Goal: Transaction & Acquisition: Purchase product/service

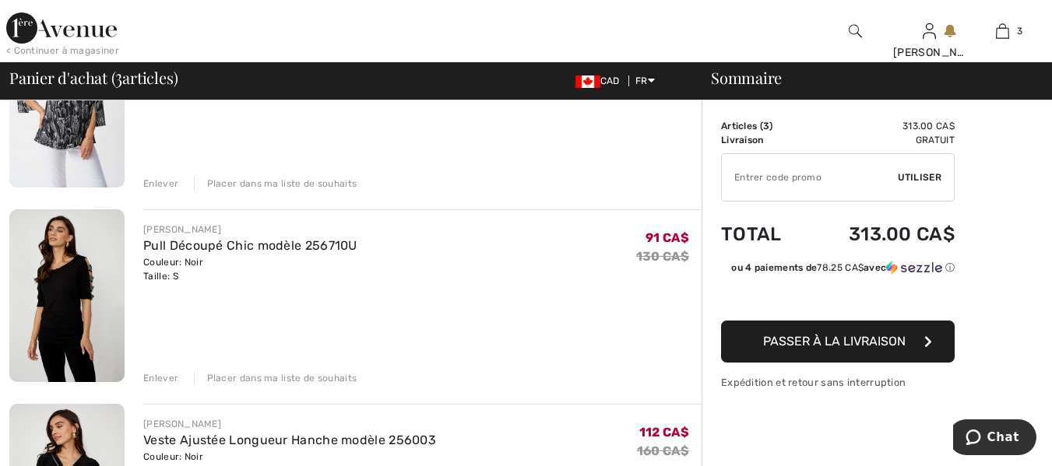
scroll to position [223, 0]
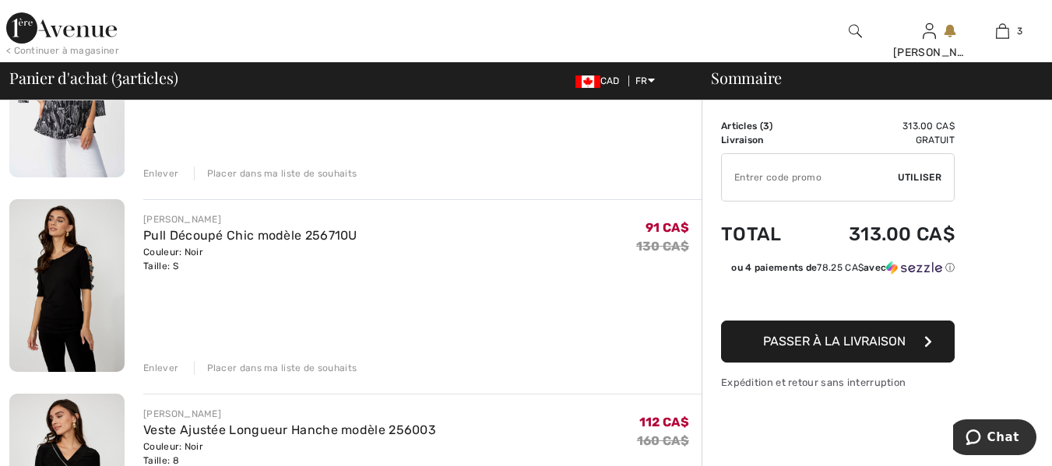
click at [154, 366] on div "Enlever" at bounding box center [160, 368] width 35 height 14
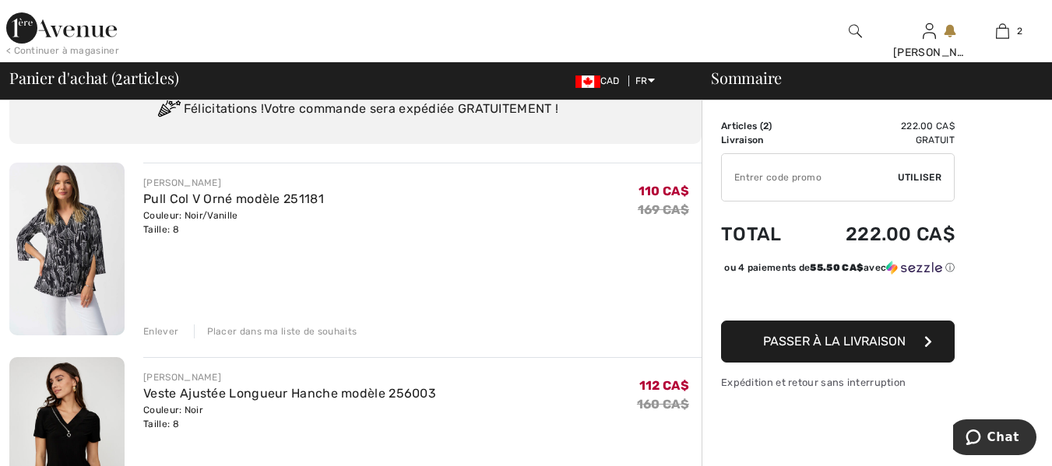
scroll to position [0, 0]
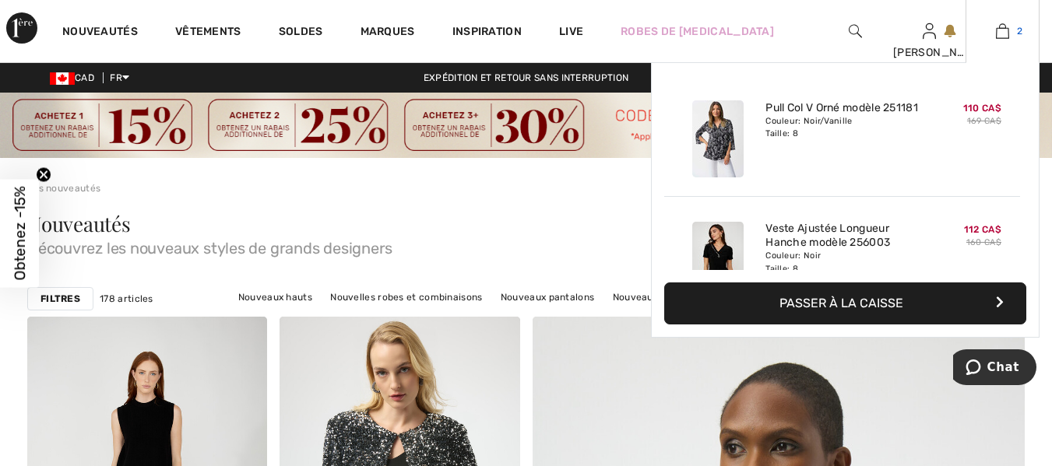
click at [1008, 33] on img at bounding box center [1002, 31] width 13 height 19
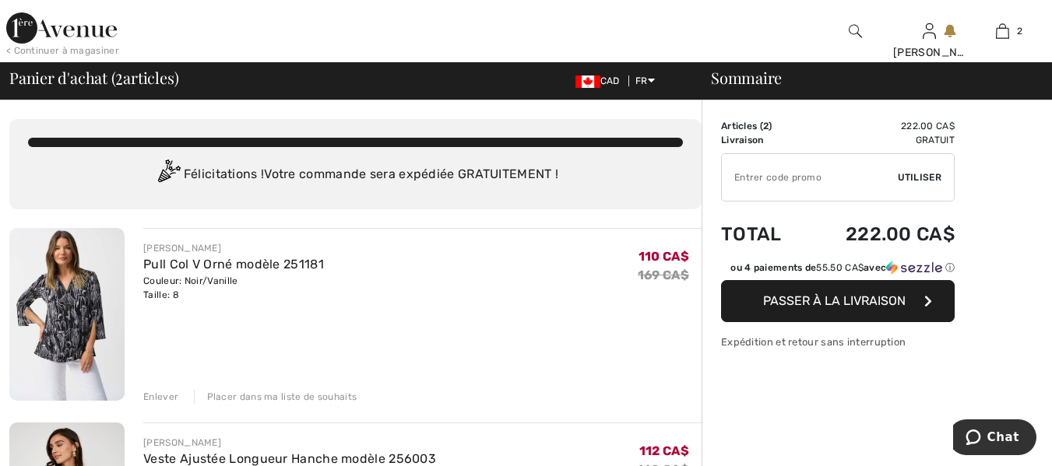
checkbox input "true"
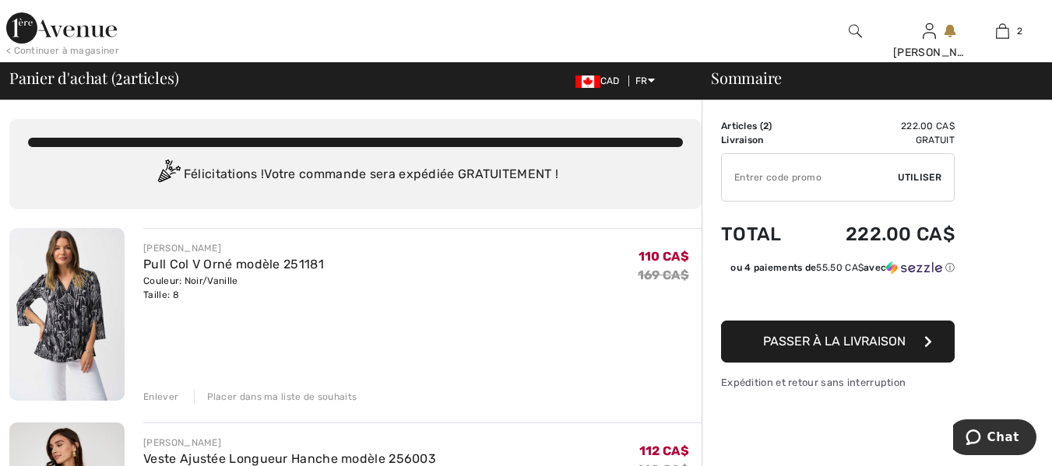
click at [842, 182] on input "TEXT" at bounding box center [810, 177] width 176 height 47
type input "SALAVENUE"
click at [926, 174] on span "Utiliser" at bounding box center [920, 177] width 44 height 14
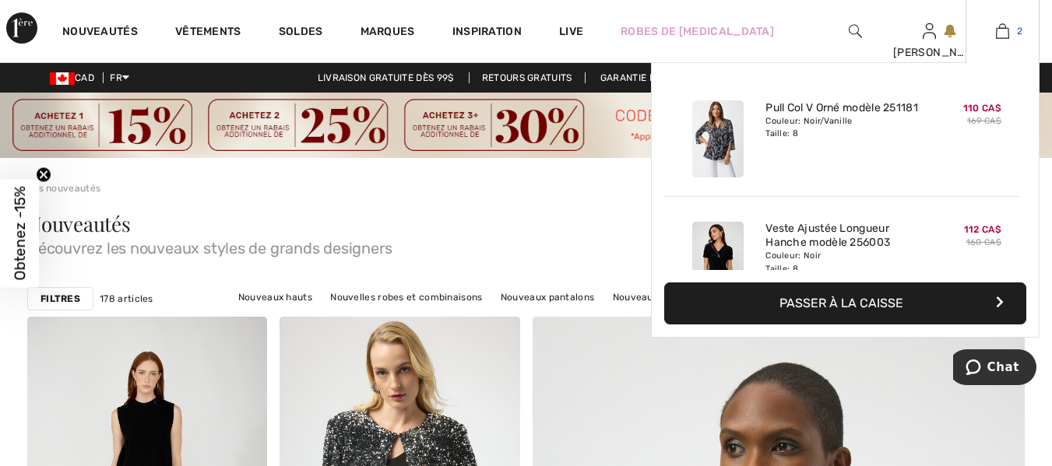
click at [1005, 36] on img at bounding box center [1002, 31] width 13 height 19
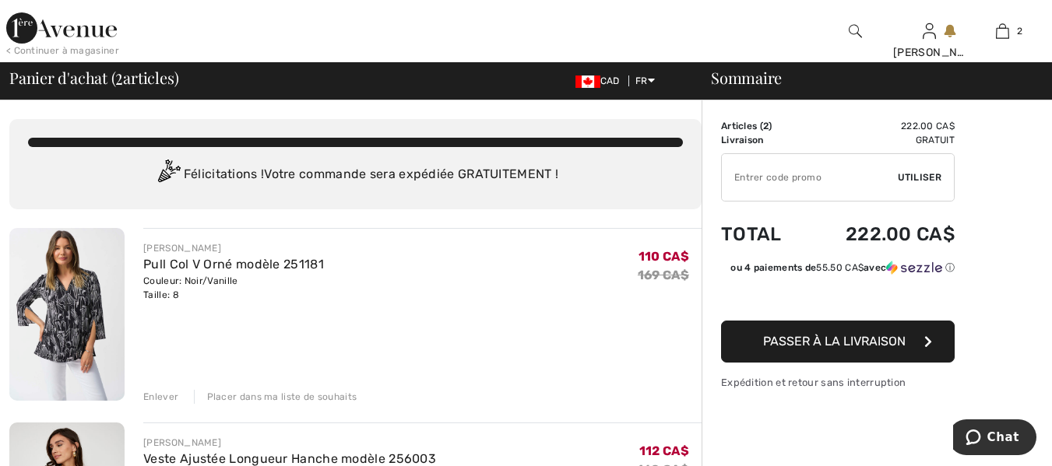
click at [759, 178] on input "TEXT" at bounding box center [810, 177] width 176 height 47
type input "SAL"
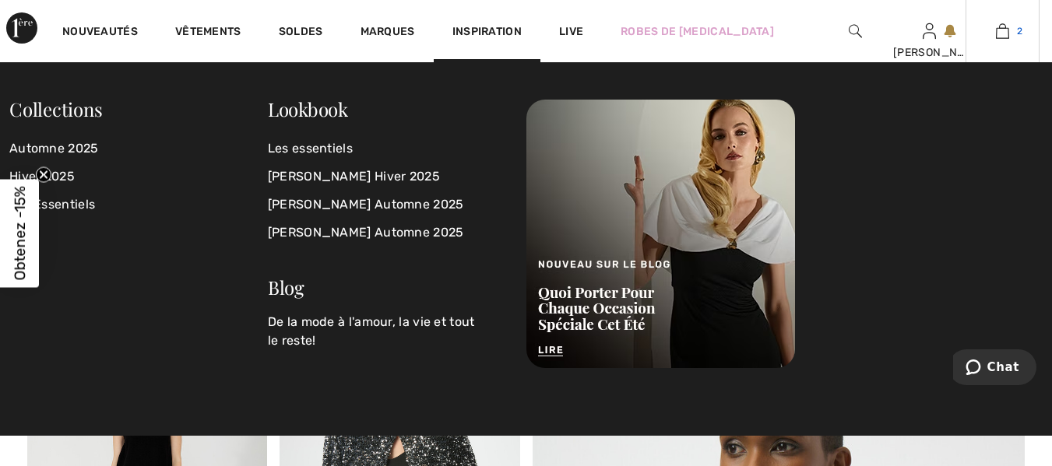
click at [1006, 27] on img at bounding box center [1002, 31] width 13 height 19
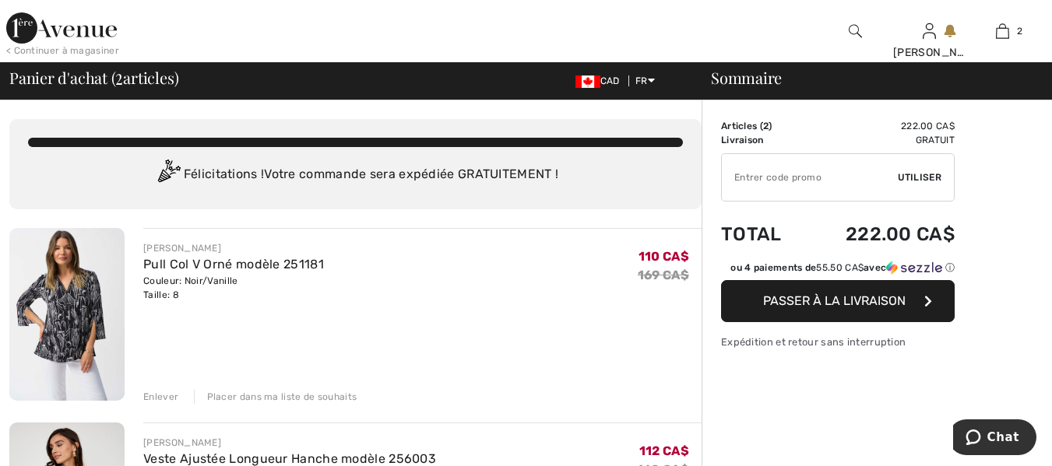
click at [767, 171] on input "TEXT" at bounding box center [810, 177] width 176 height 47
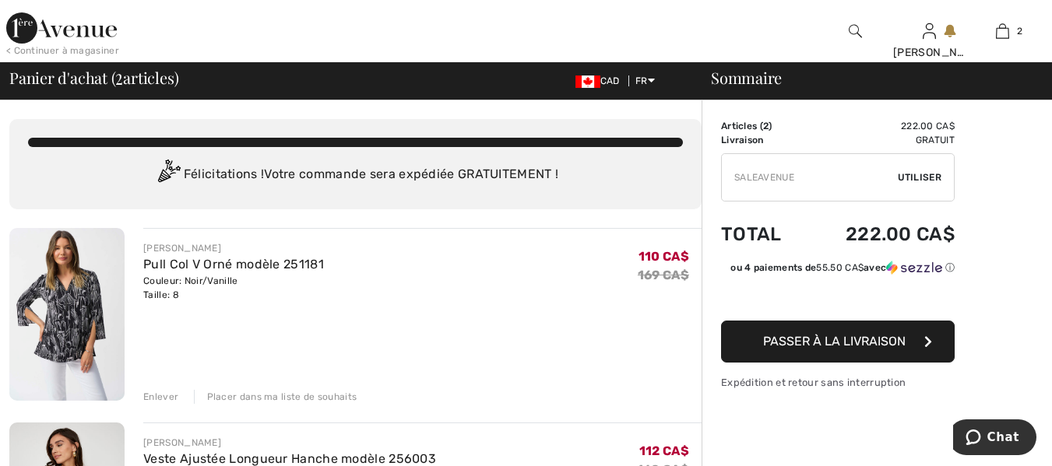
type input "SALEAVENUE"
click at [929, 178] on span "Utiliser" at bounding box center [920, 177] width 44 height 14
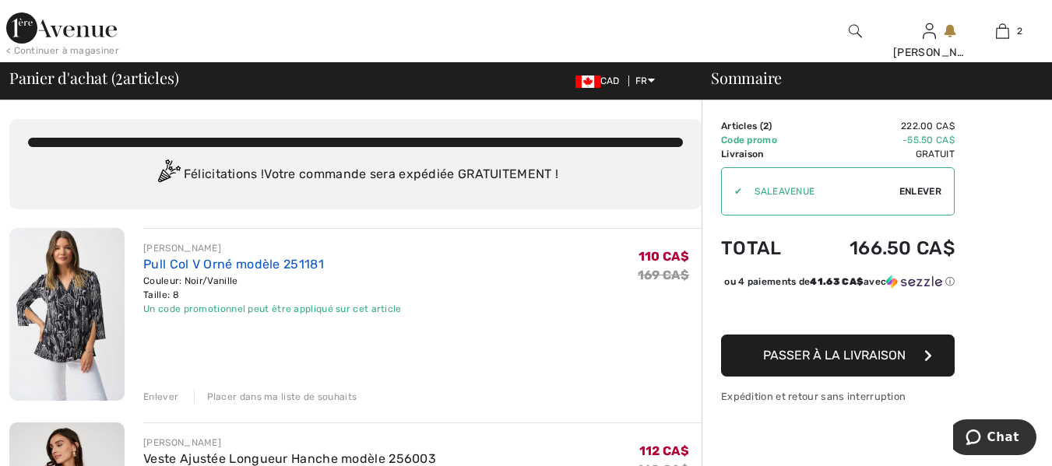
click at [153, 264] on link "Pull Col V Orné modèle 251181" at bounding box center [233, 264] width 181 height 15
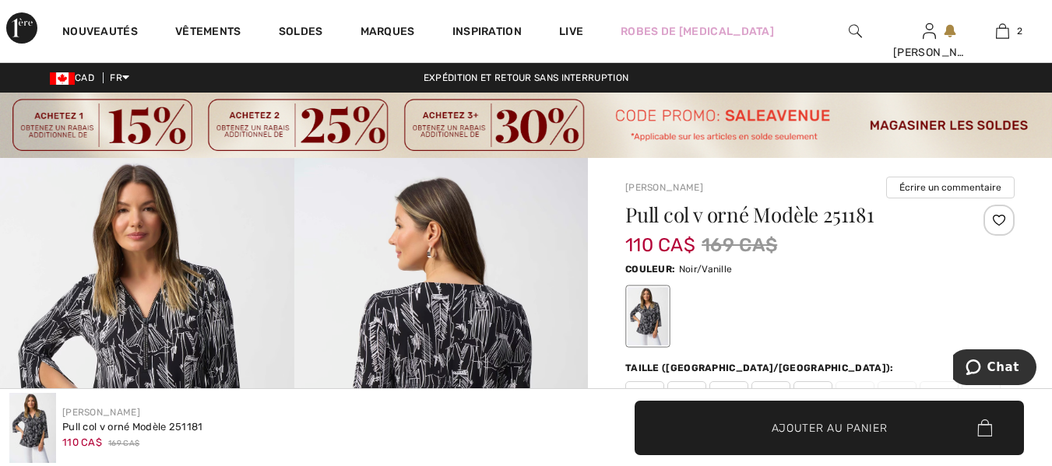
click at [204, 311] on img at bounding box center [147, 378] width 294 height 441
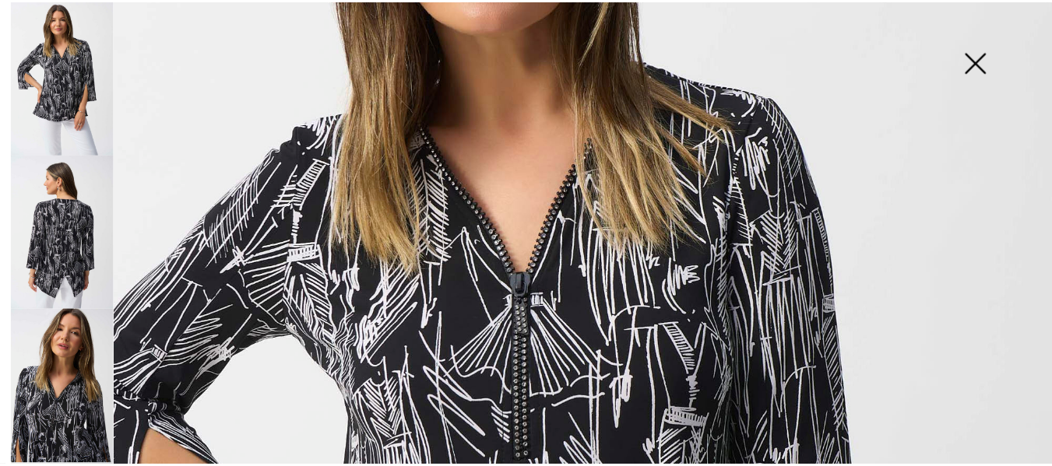
scroll to position [261, 0]
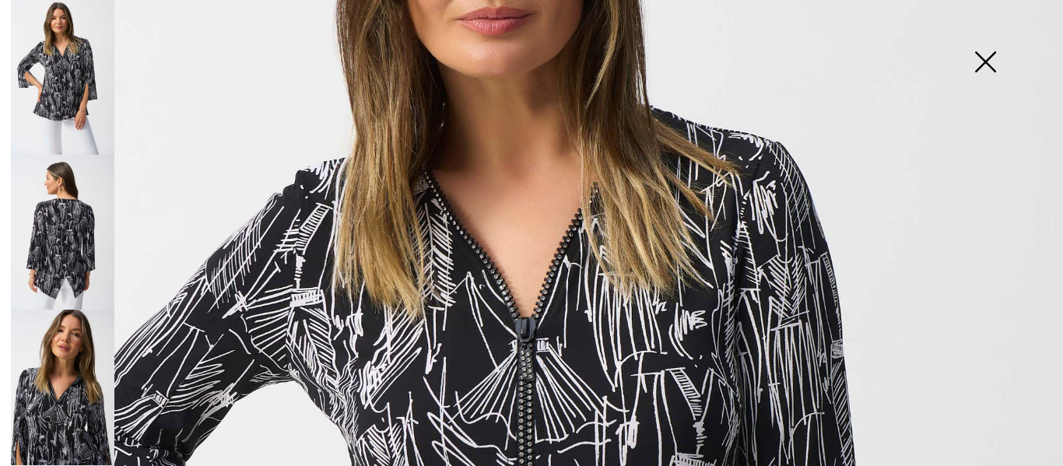
click at [992, 60] on img at bounding box center [986, 63] width 78 height 80
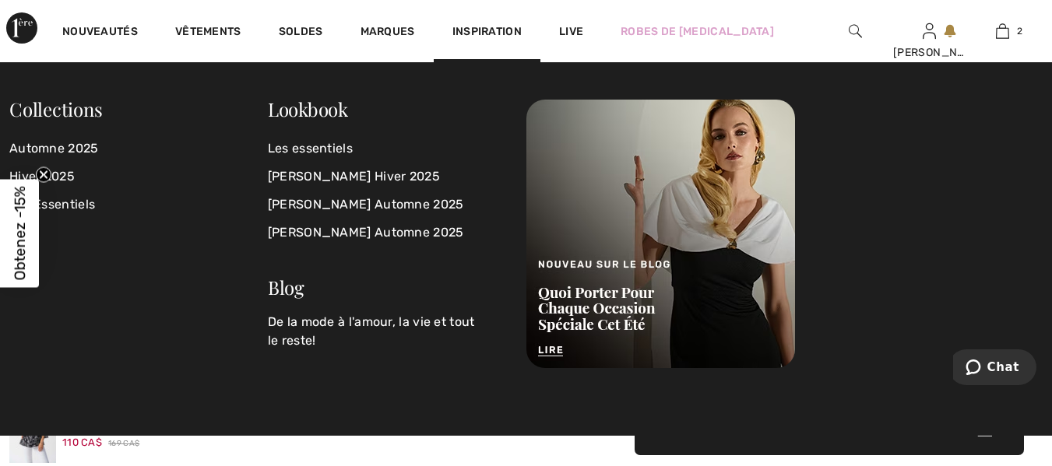
click at [487, 36] on span "Inspiration" at bounding box center [486, 33] width 69 height 16
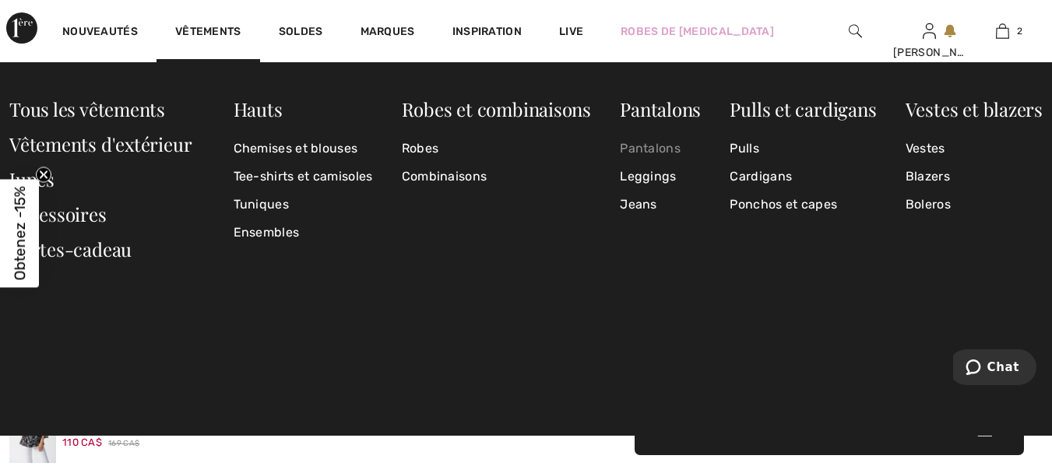
click at [652, 152] on link "Pantalons" at bounding box center [660, 149] width 81 height 28
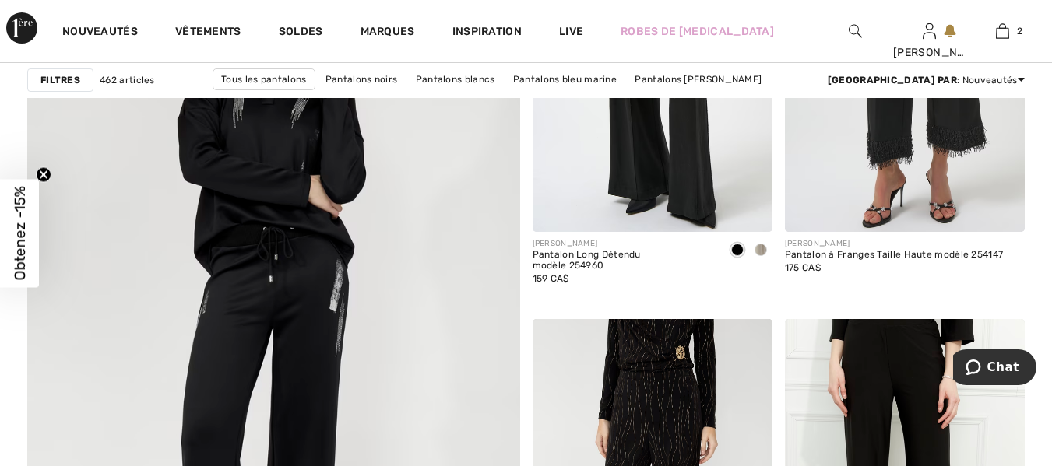
scroll to position [3971, 0]
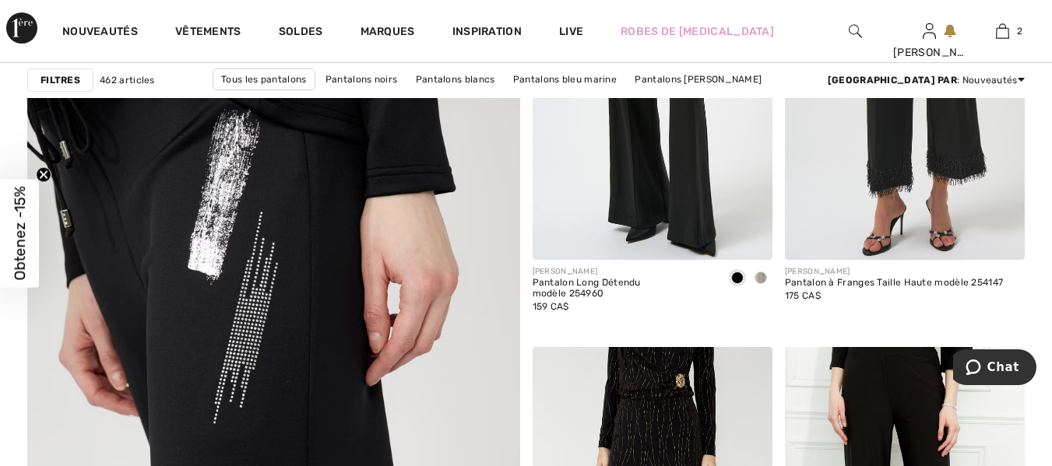
click at [319, 353] on img at bounding box center [273, 343] width 591 height 887
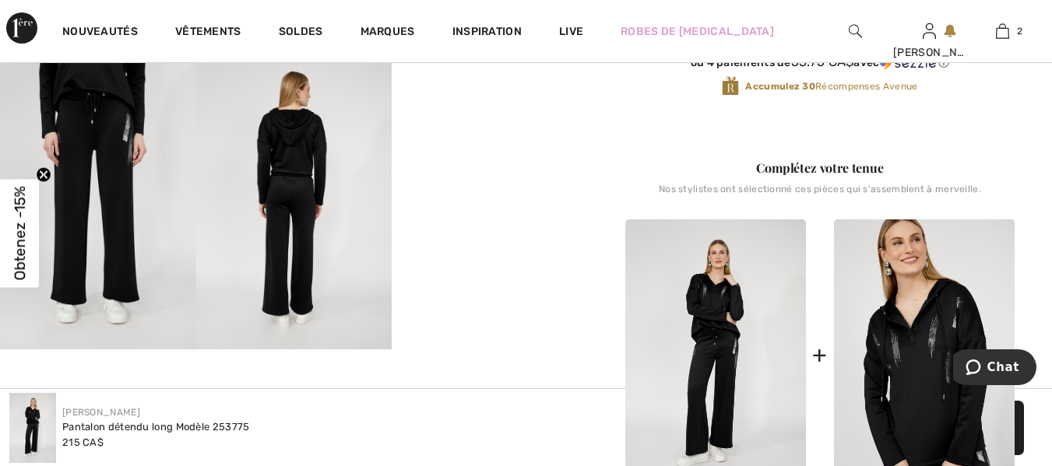
scroll to position [439, 0]
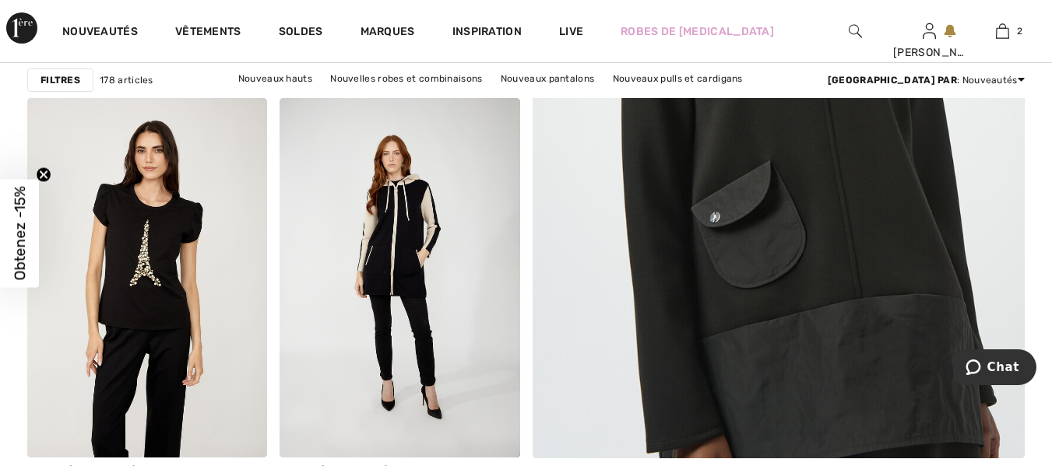
scroll to position [583, 0]
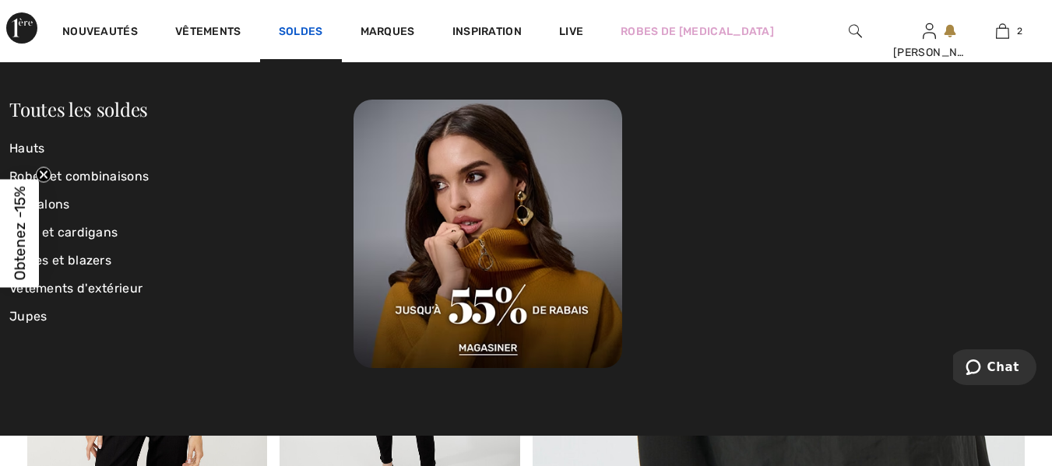
click at [308, 33] on link "Soldes" at bounding box center [301, 33] width 44 height 16
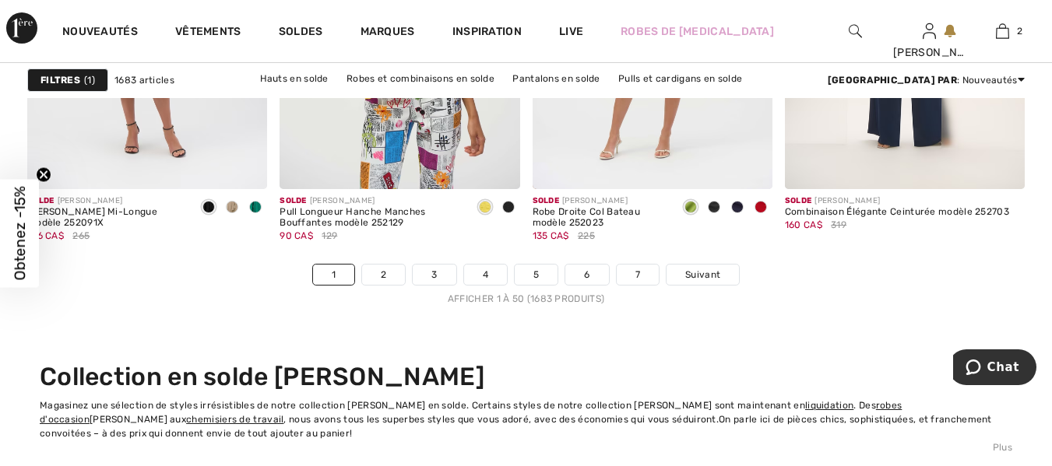
scroll to position [6787, 0]
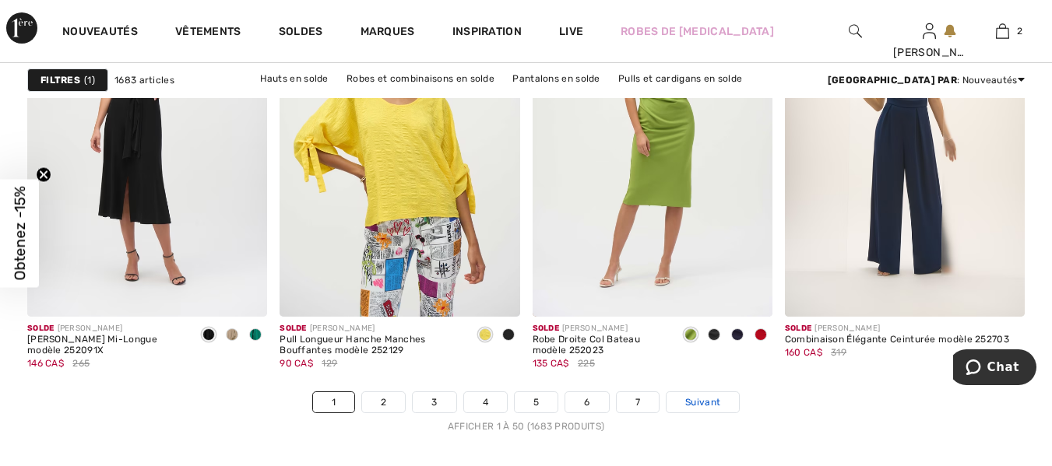
click at [708, 400] on span "Suivant" at bounding box center [702, 402] width 35 height 14
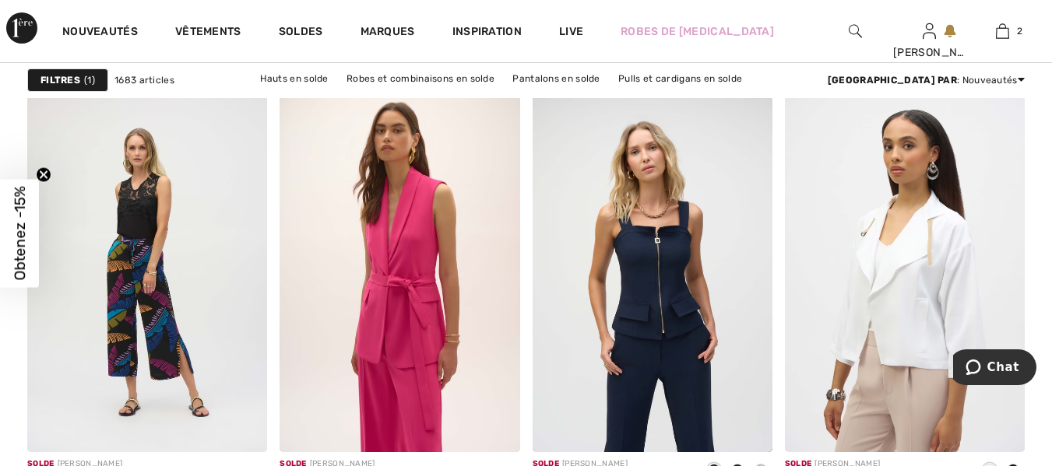
scroll to position [3171, 0]
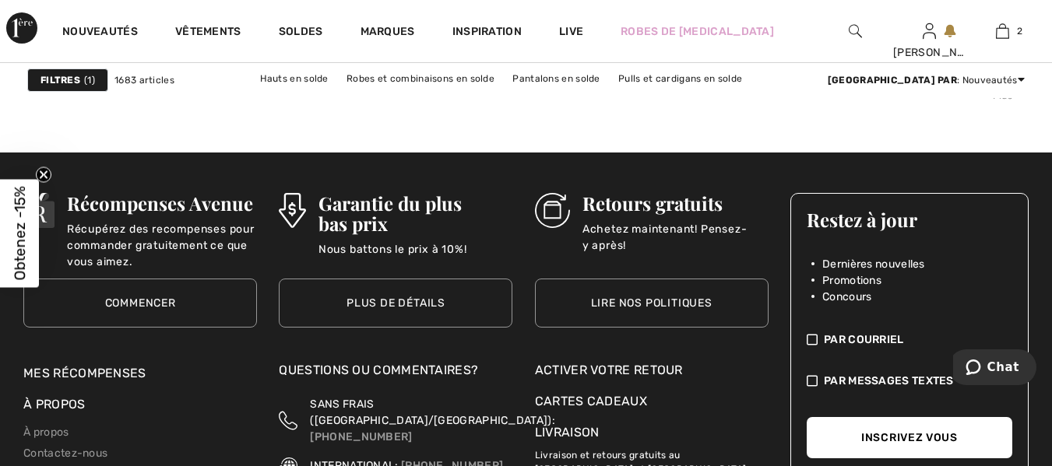
scroll to position [7053, 0]
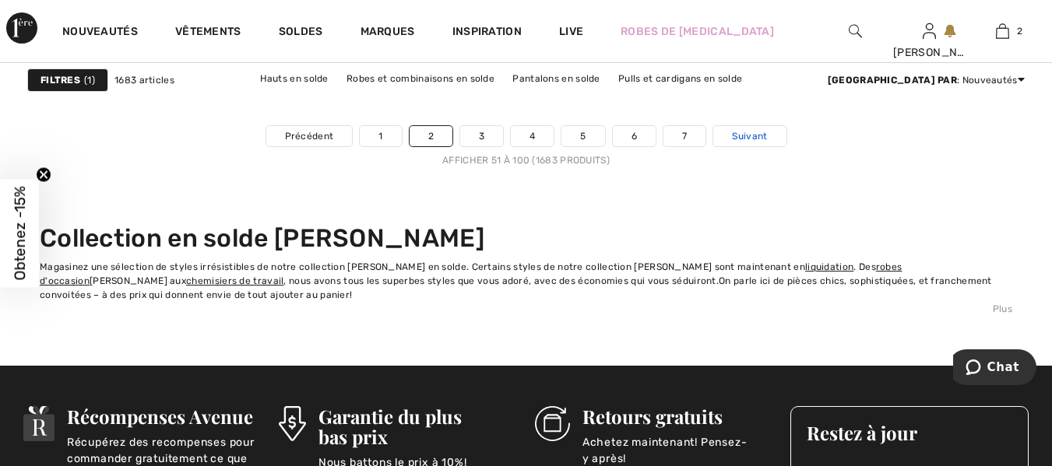
click at [746, 138] on span "Suivant" at bounding box center [749, 136] width 35 height 14
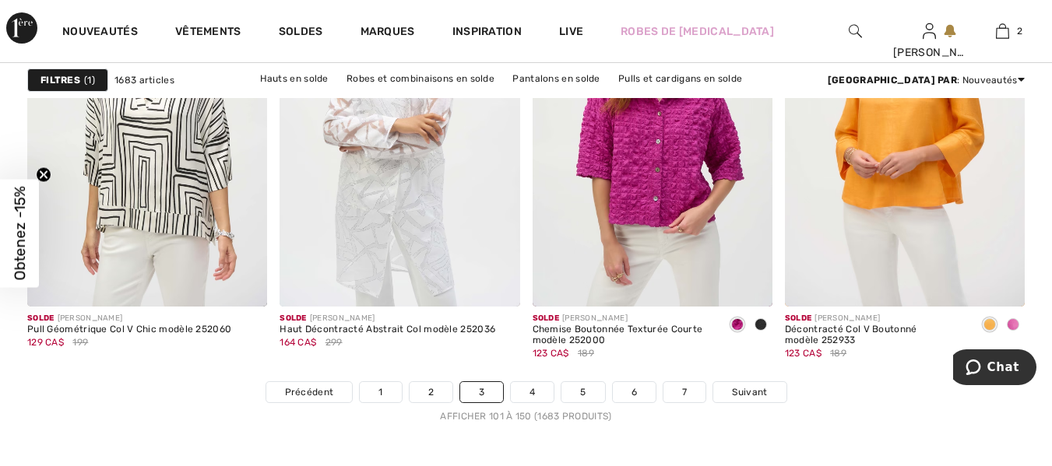
scroll to position [6911, 0]
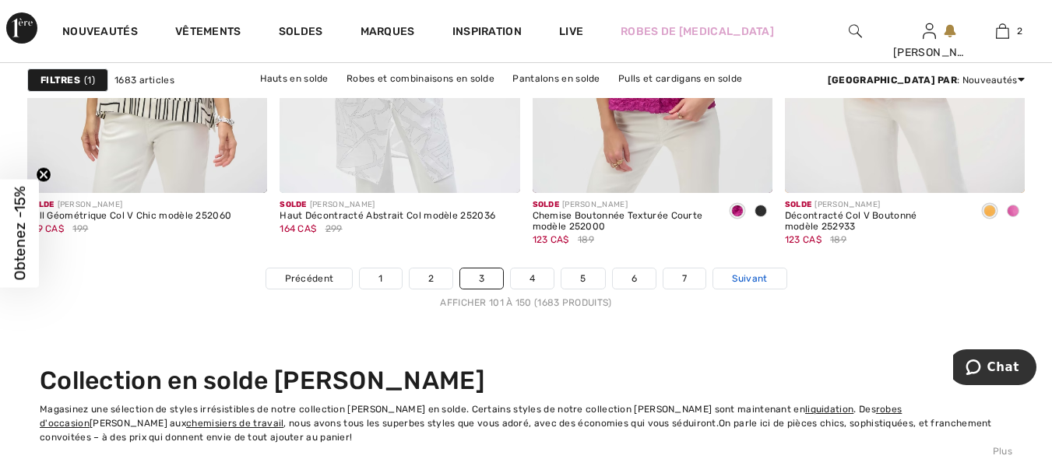
click at [752, 272] on span "Suivant" at bounding box center [749, 279] width 35 height 14
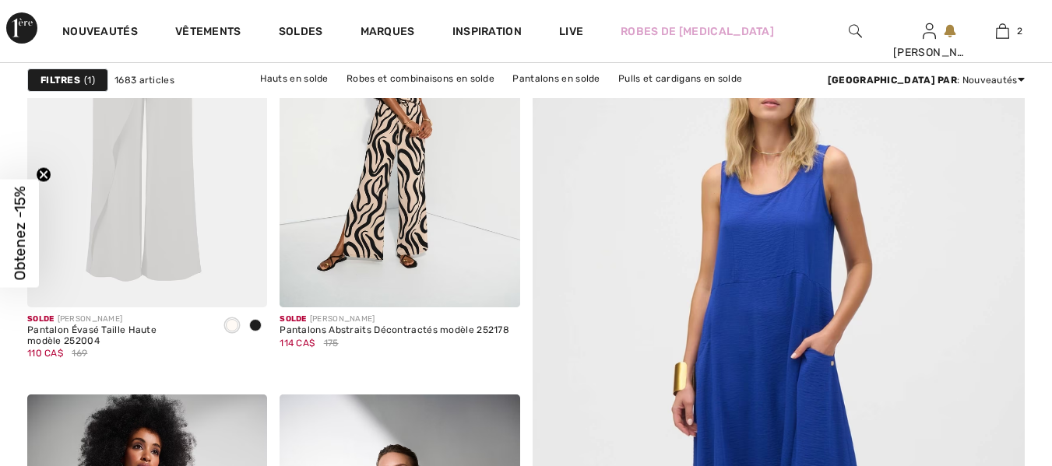
checkbox input "true"
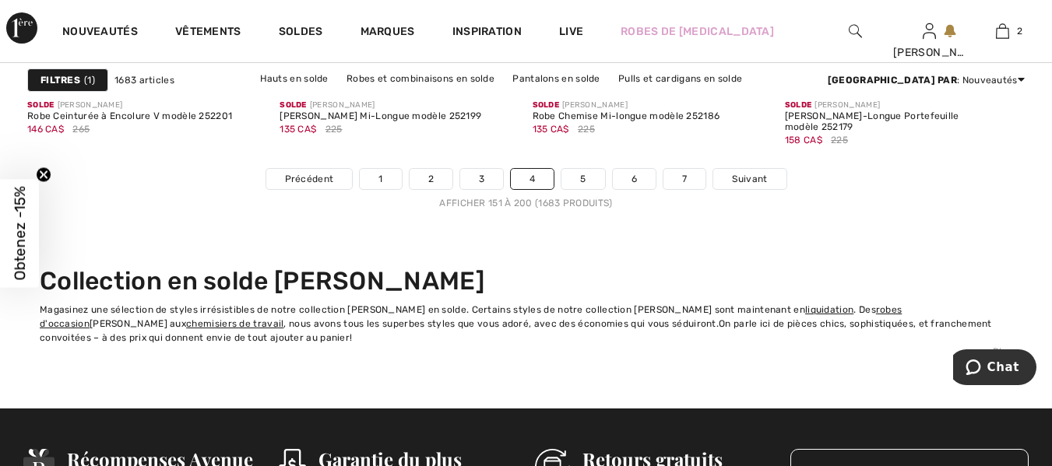
scroll to position [6996, 0]
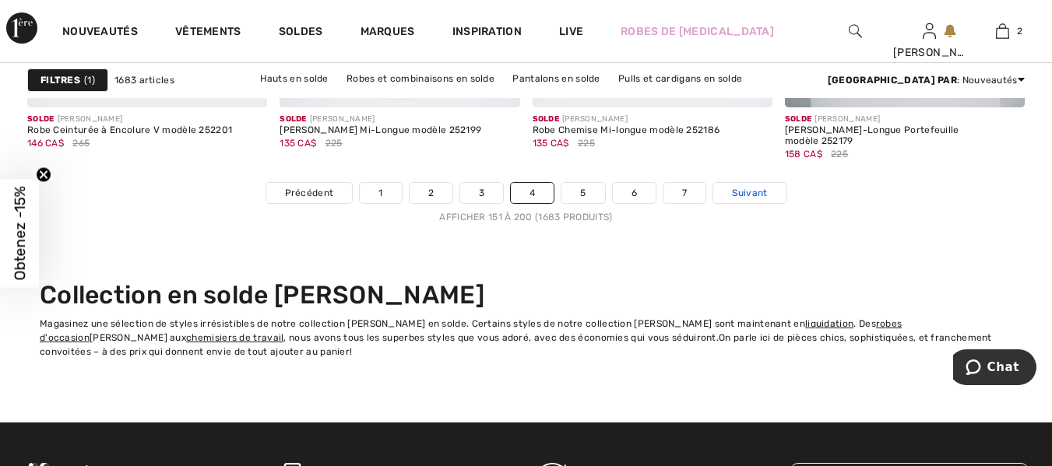
click at [740, 187] on span "Suivant" at bounding box center [749, 193] width 35 height 14
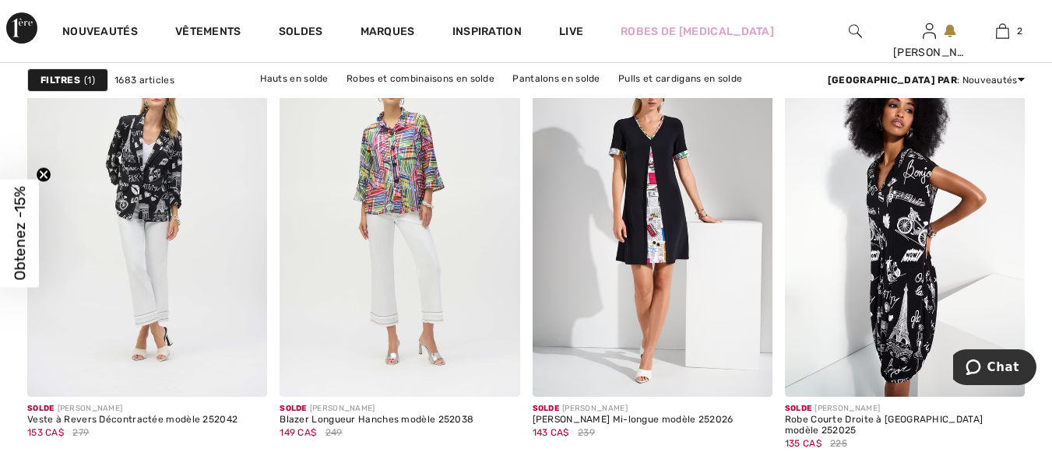
scroll to position [1663, 0]
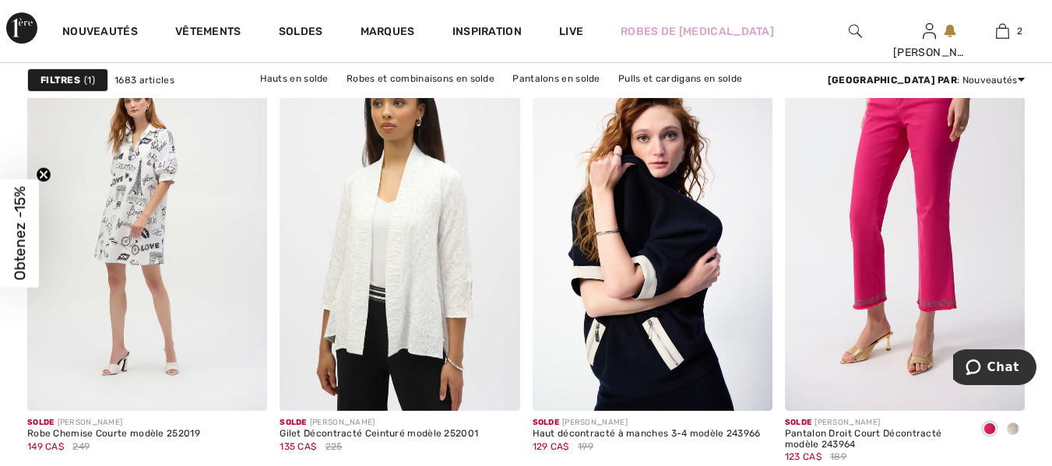
scroll to position [2346, 0]
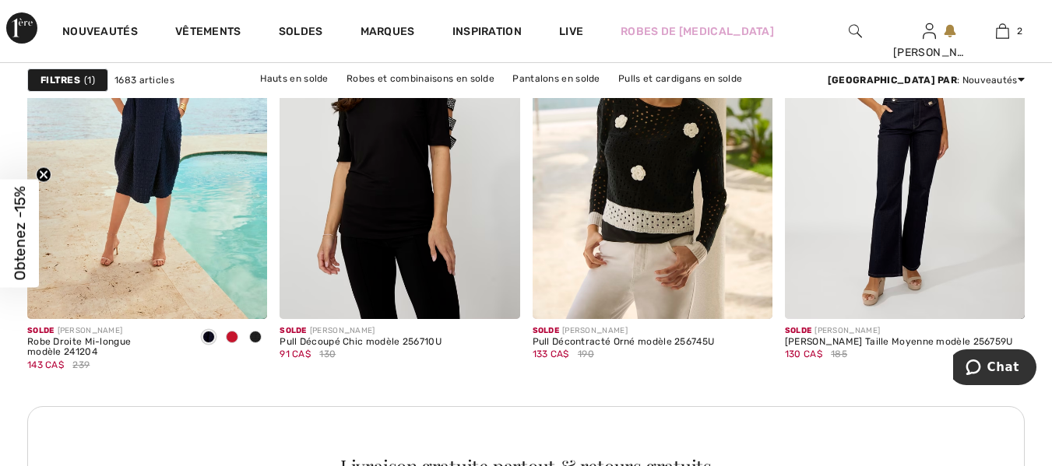
scroll to position [5190, 0]
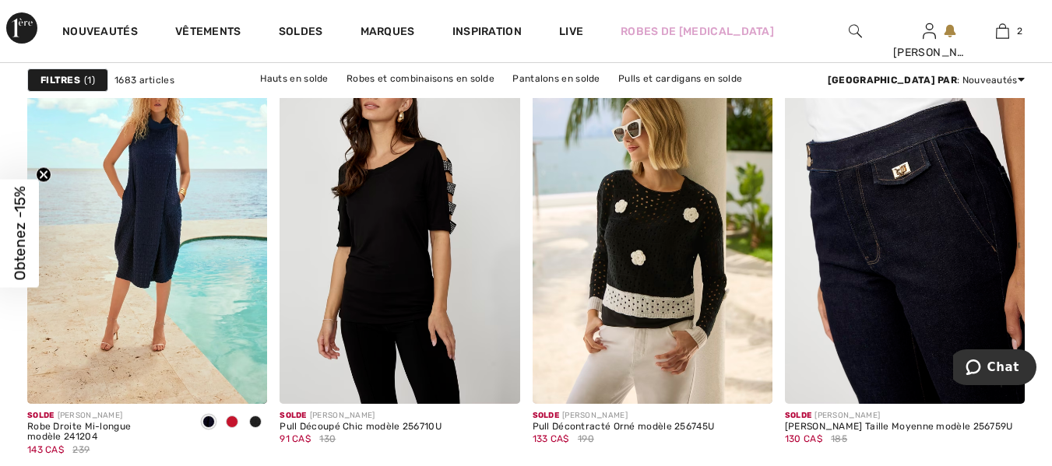
click at [944, 276] on img at bounding box center [905, 224] width 240 height 360
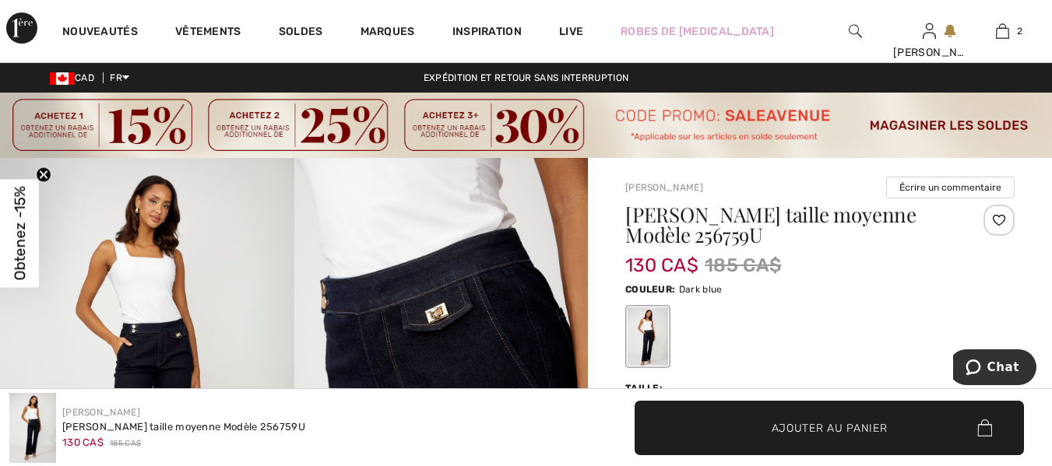
click at [499, 263] on img at bounding box center [441, 378] width 294 height 441
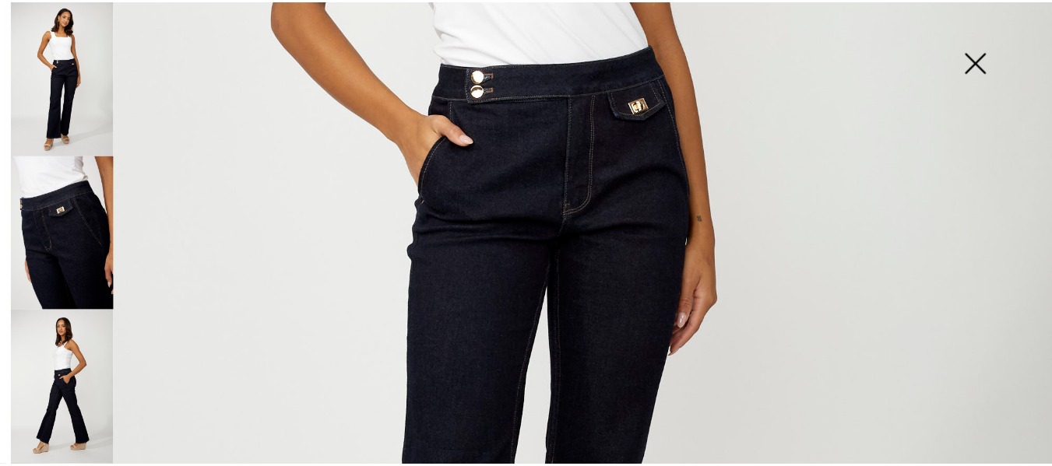
scroll to position [496, 0]
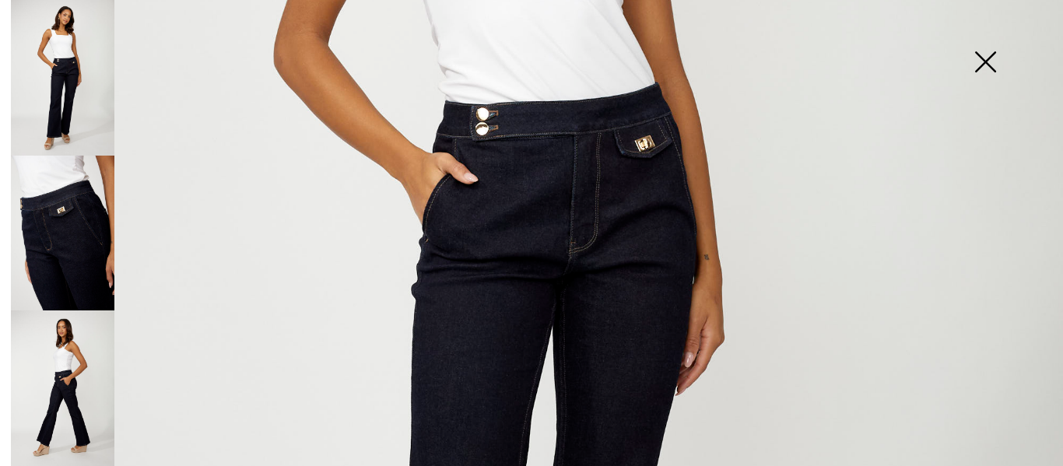
click at [998, 55] on img at bounding box center [986, 63] width 78 height 80
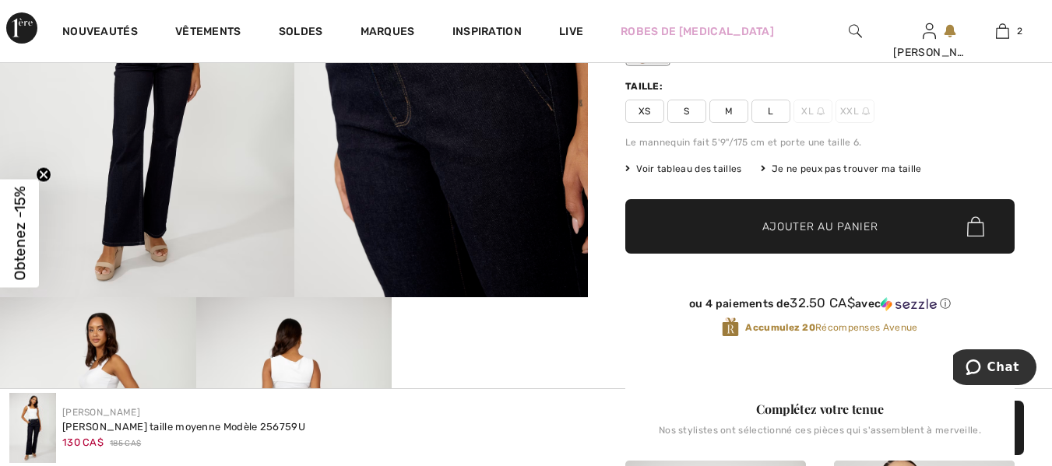
scroll to position [245, 0]
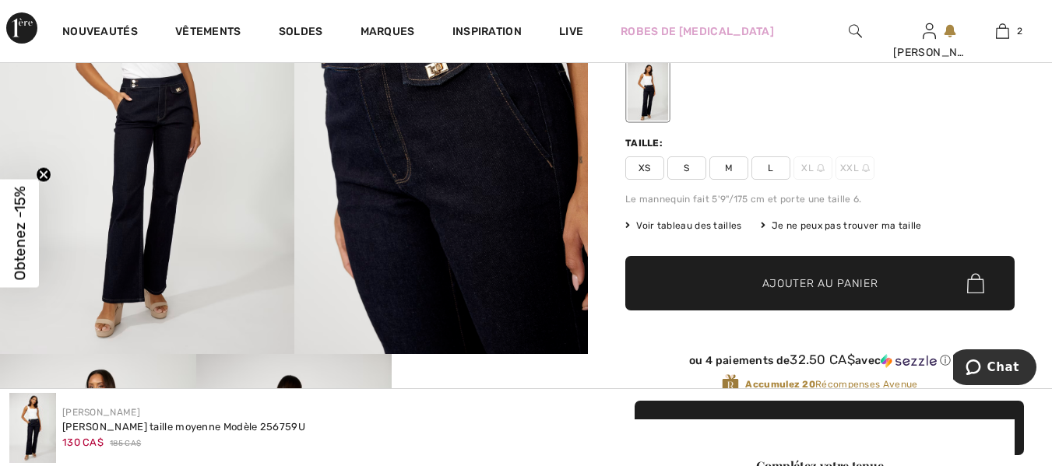
click at [687, 226] on span "Voir tableau des tailles" at bounding box center [683, 226] width 117 height 14
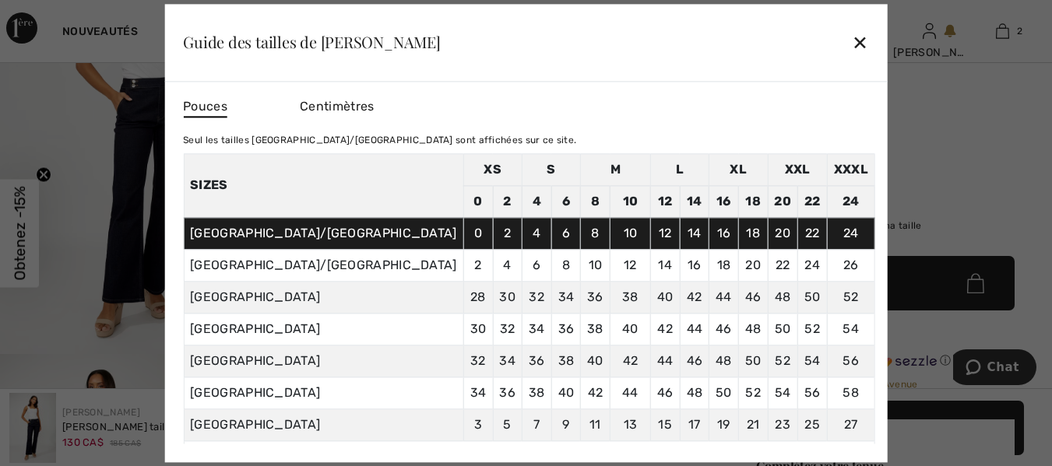
click at [852, 45] on div "✕" at bounding box center [860, 42] width 16 height 33
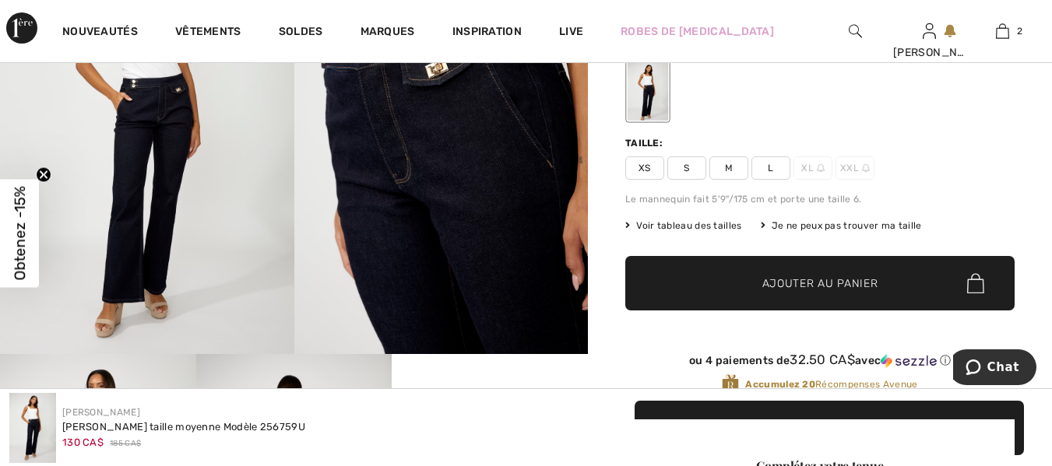
click at [801, 231] on div "Je ne peux pas trouver ma taille" at bounding box center [841, 226] width 161 height 14
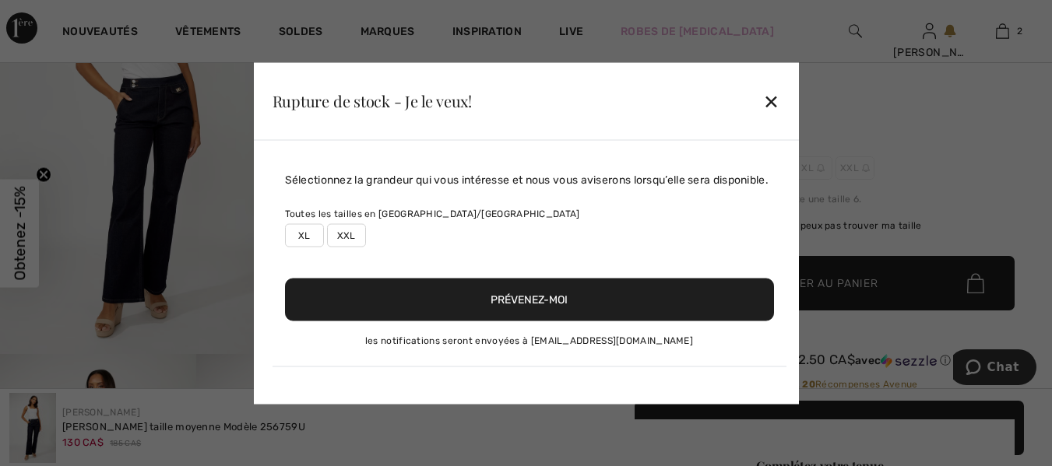
click at [769, 93] on div "✕" at bounding box center [771, 101] width 16 height 33
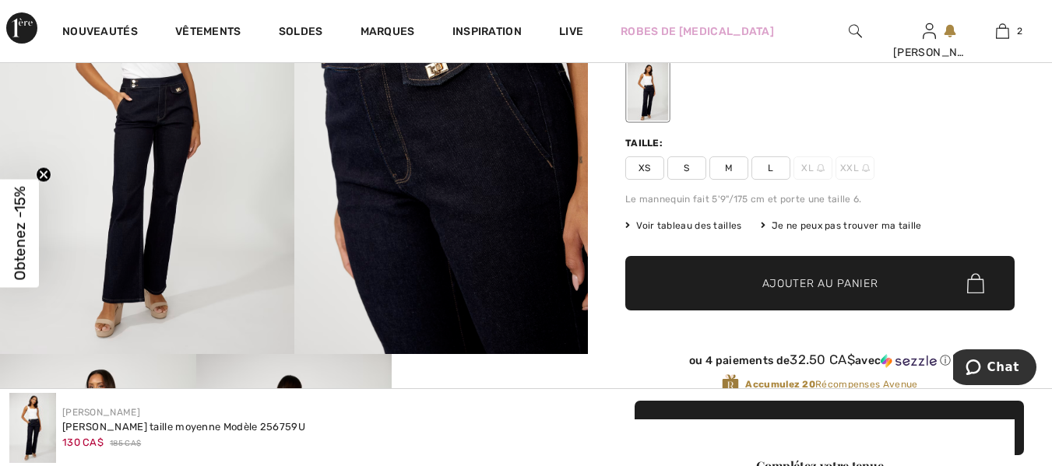
click at [713, 228] on span "Voir tableau des tailles" at bounding box center [683, 226] width 117 height 14
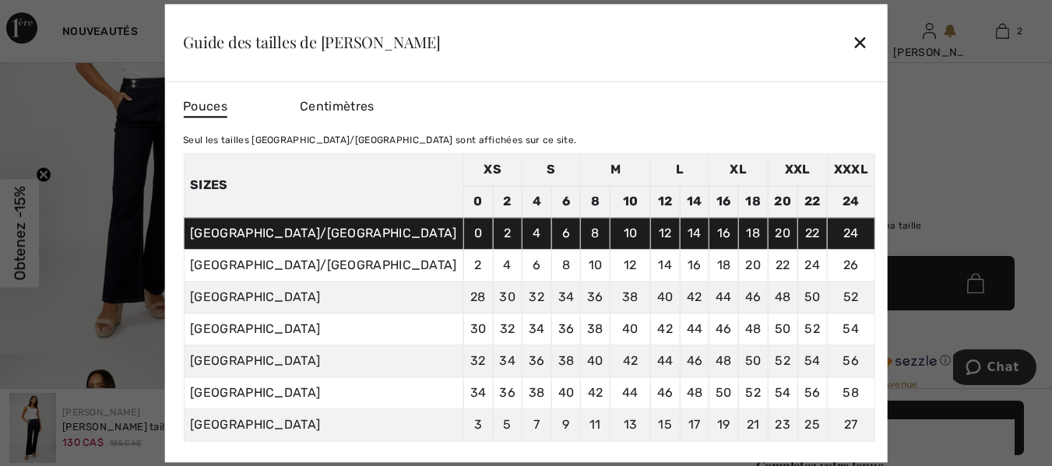
click at [852, 50] on div "✕" at bounding box center [860, 42] width 16 height 33
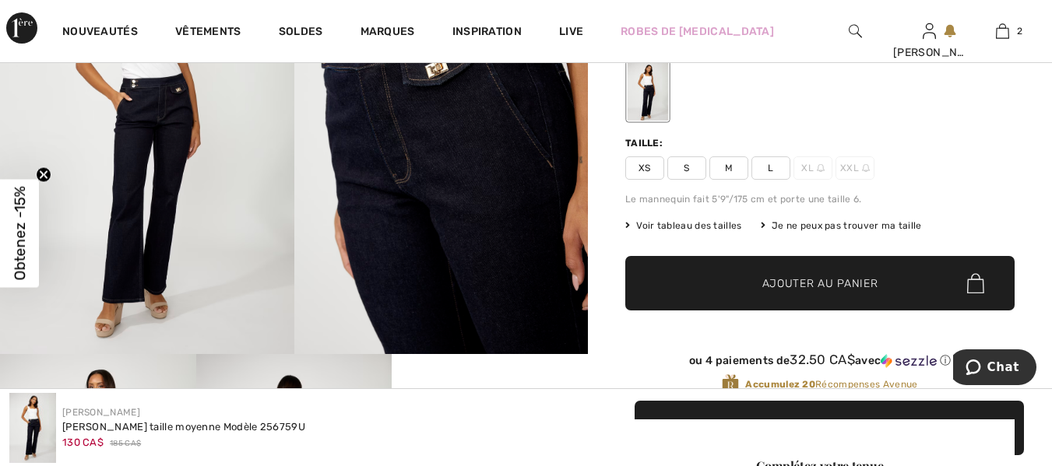
click at [729, 170] on span "M" at bounding box center [728, 167] width 39 height 23
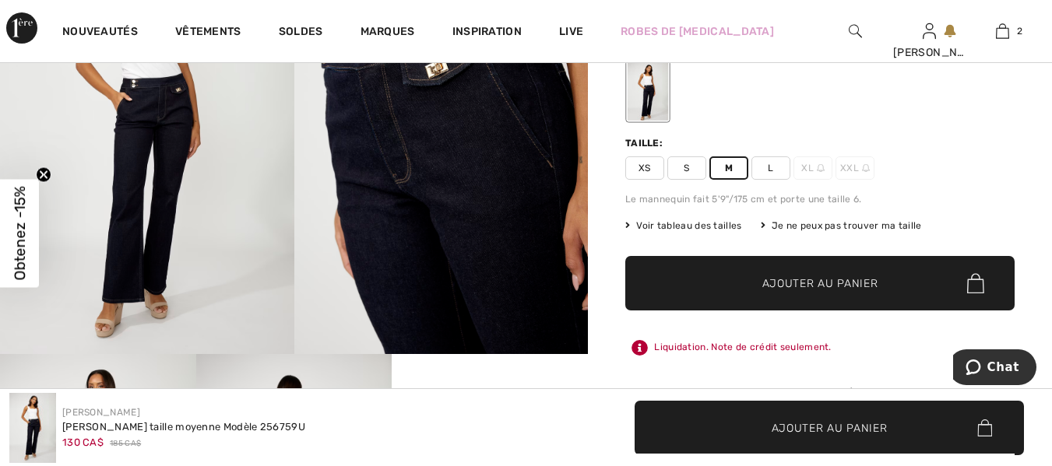
click at [796, 279] on span "Ajouter au panier" at bounding box center [820, 284] width 116 height 16
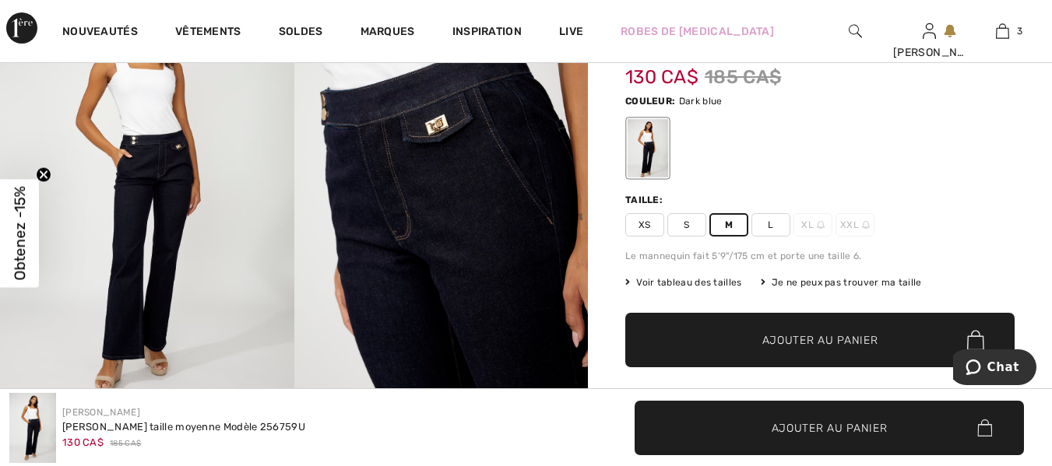
scroll to position [182, 0]
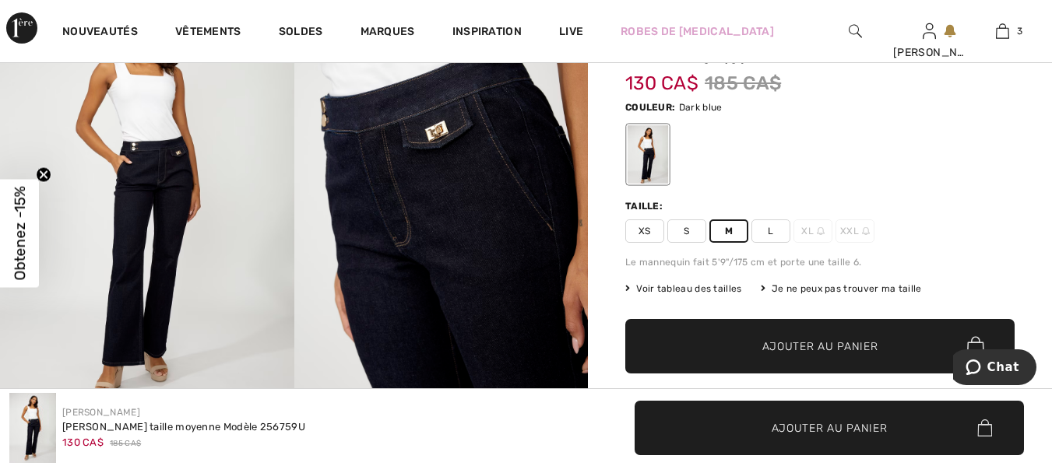
click at [224, 201] on img at bounding box center [147, 196] width 294 height 441
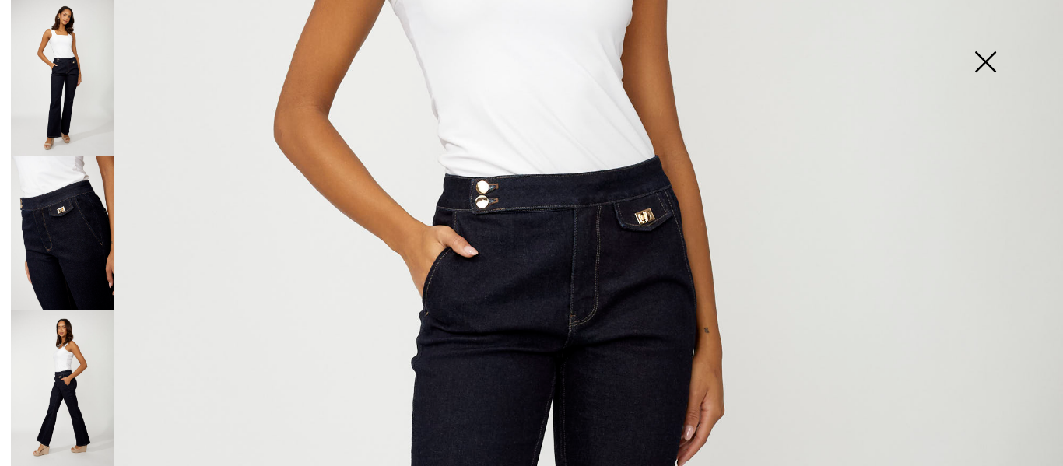
scroll to position [358, 0]
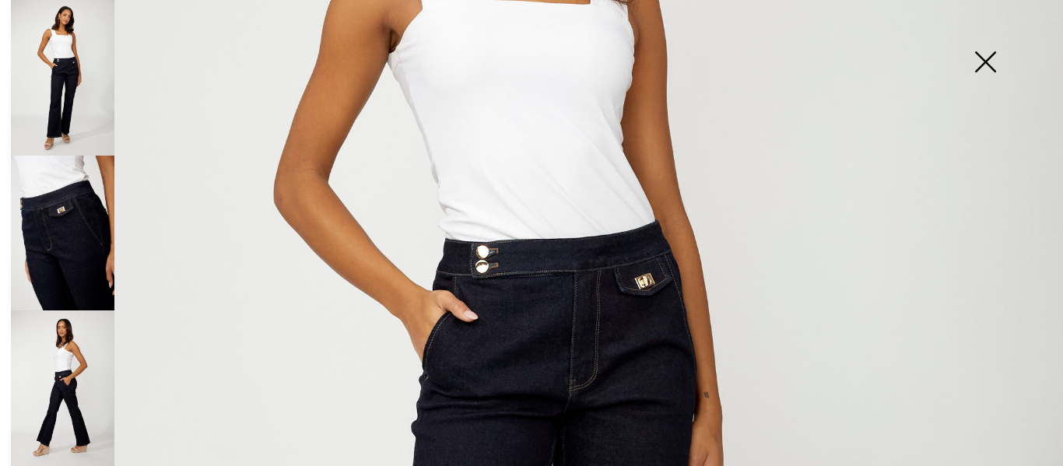
click at [988, 58] on img at bounding box center [986, 63] width 78 height 80
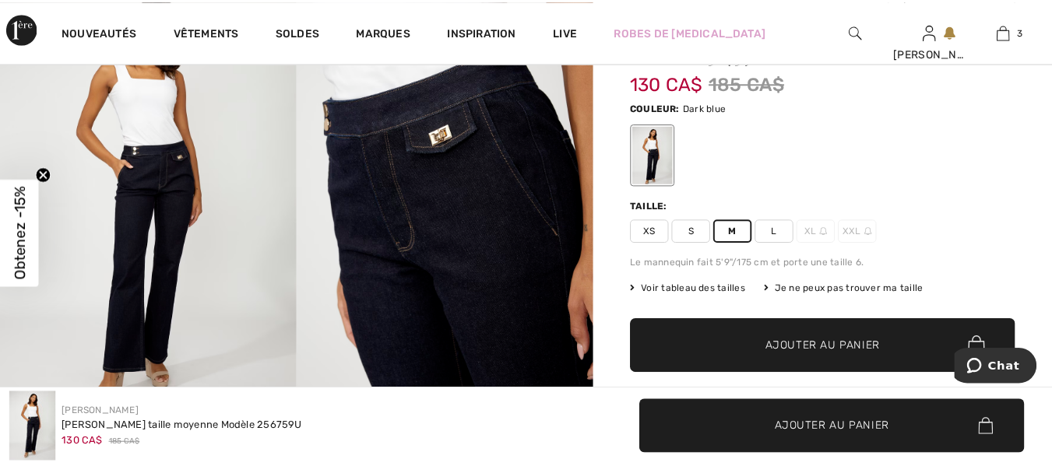
scroll to position [182, 0]
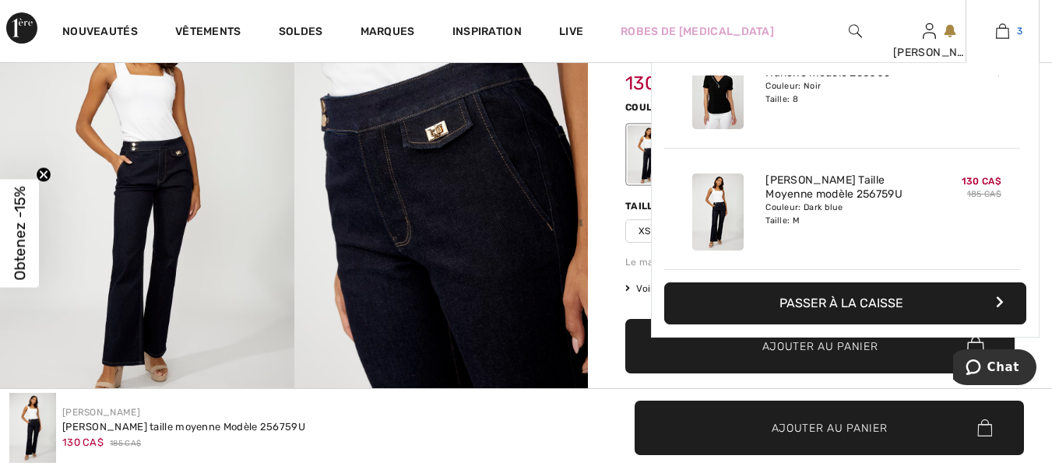
click at [1000, 29] on img at bounding box center [1002, 31] width 13 height 19
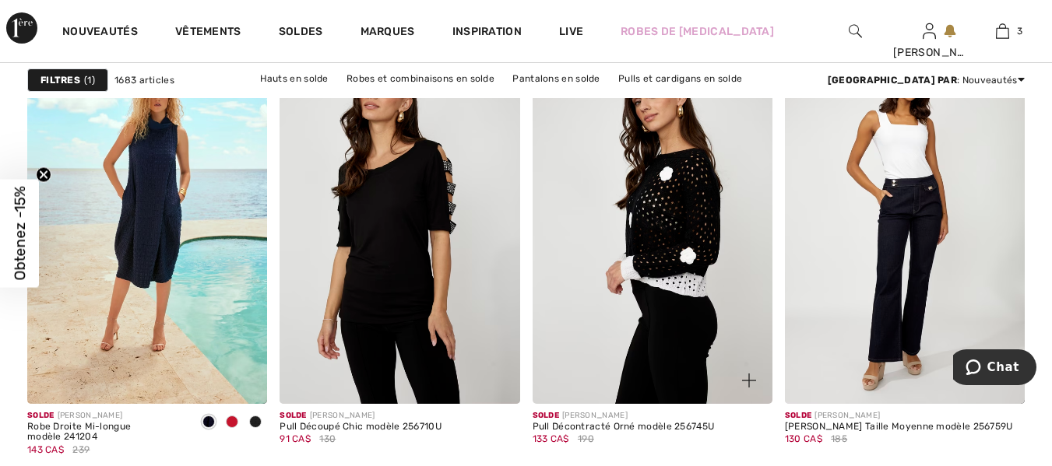
click at [673, 226] on img at bounding box center [652, 224] width 240 height 360
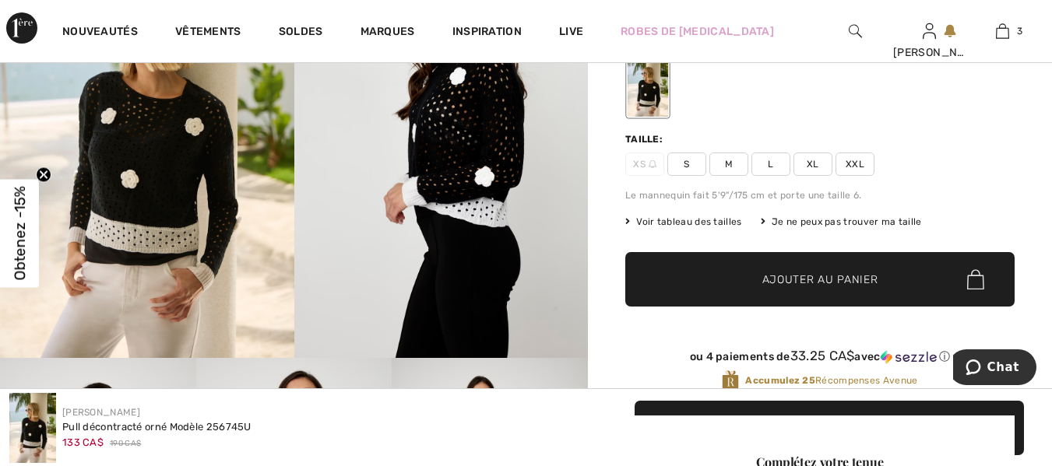
scroll to position [202, 0]
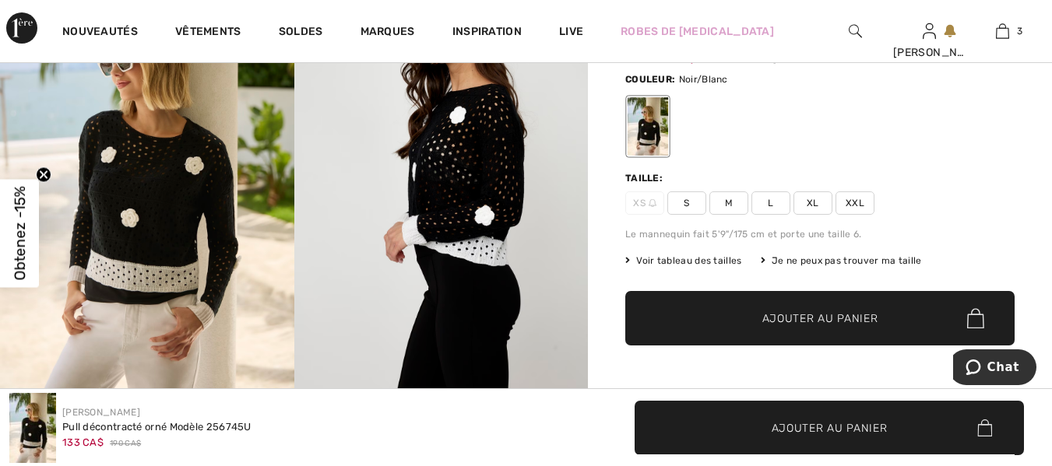
click at [140, 230] on img at bounding box center [147, 176] width 294 height 441
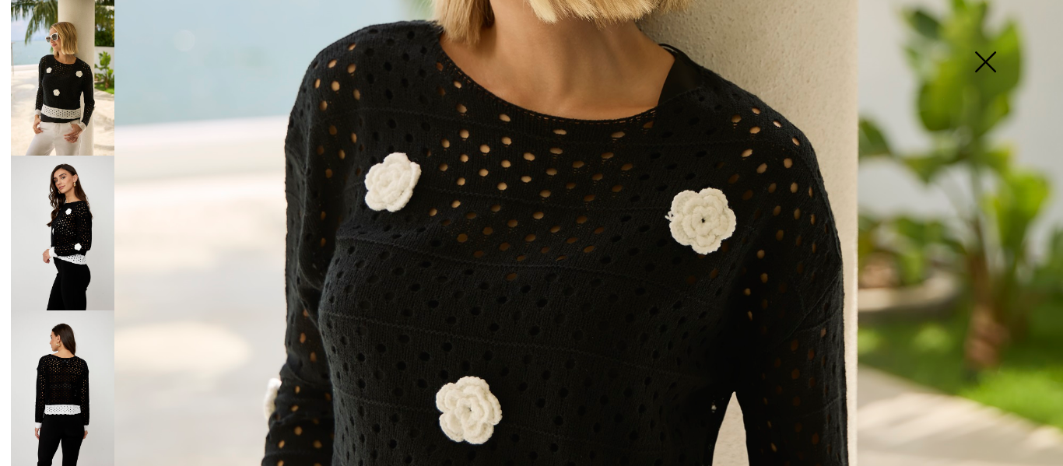
scroll to position [336, 0]
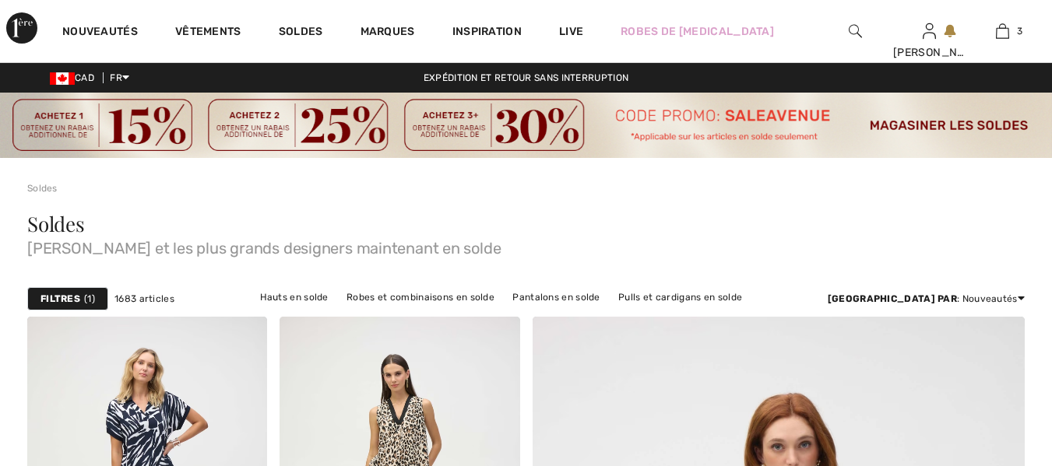
checkbox input "true"
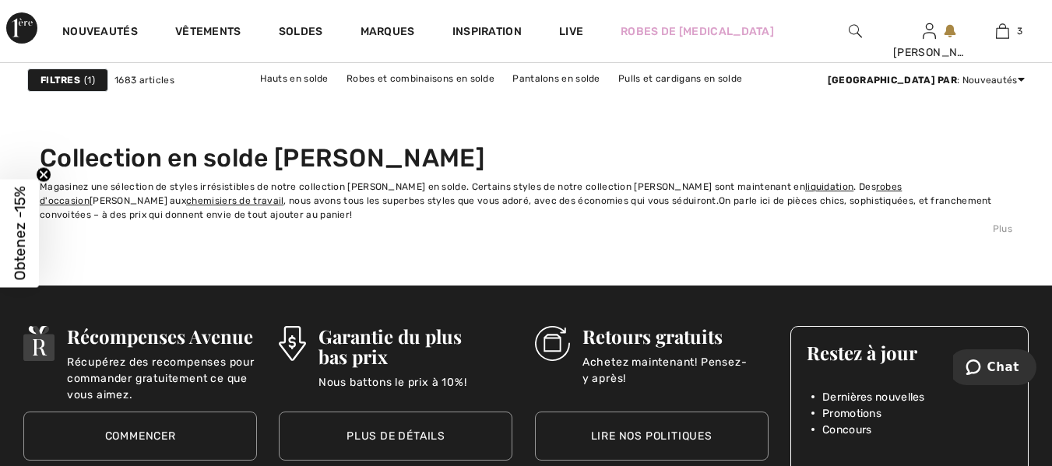
scroll to position [7034, 0]
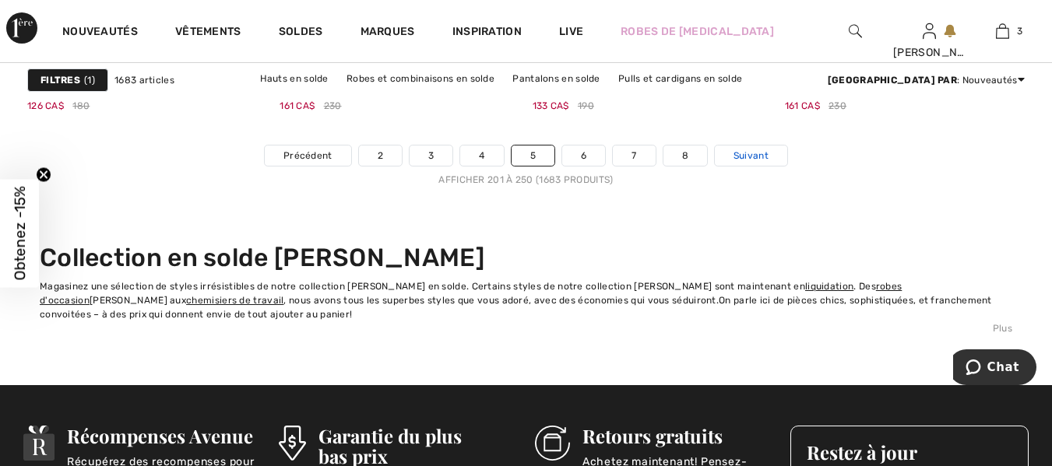
click at [756, 166] on link "Suivant" at bounding box center [751, 156] width 72 height 20
click at [753, 156] on span "Suivant" at bounding box center [750, 156] width 35 height 14
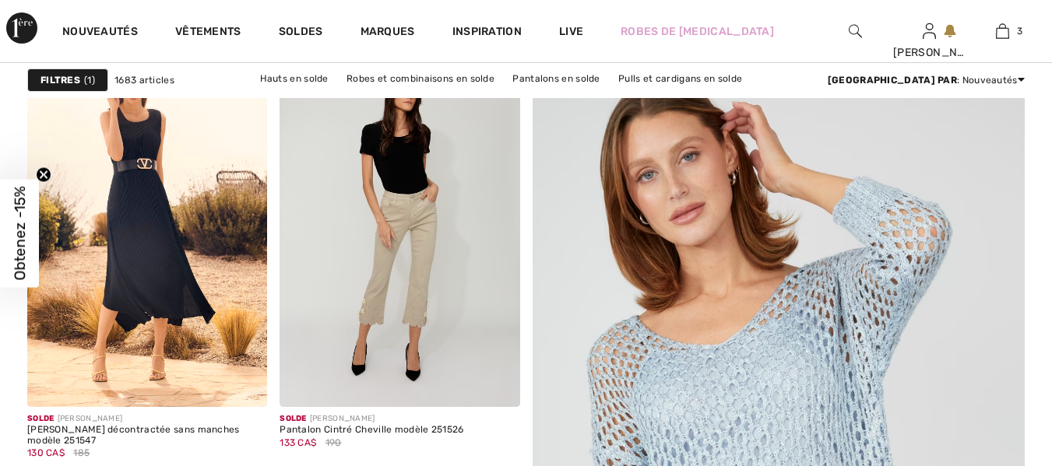
checkbox input "true"
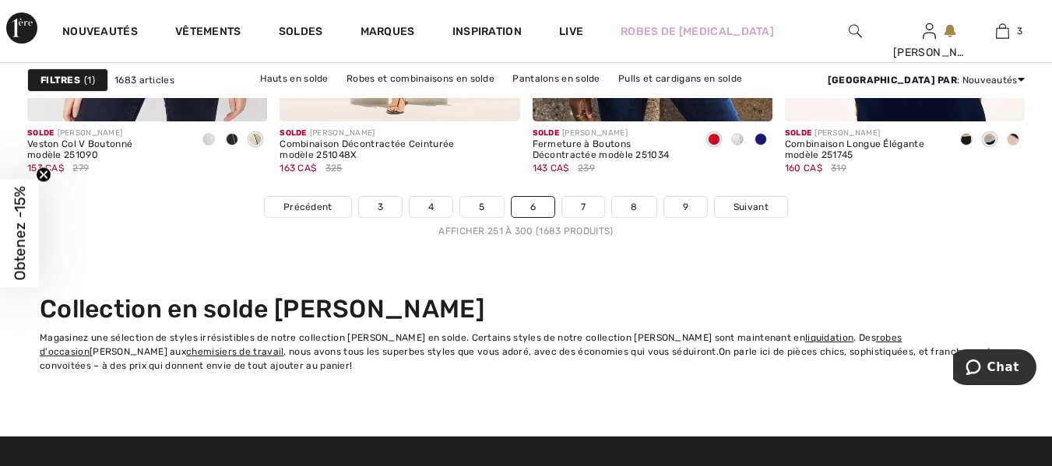
scroll to position [6939, 0]
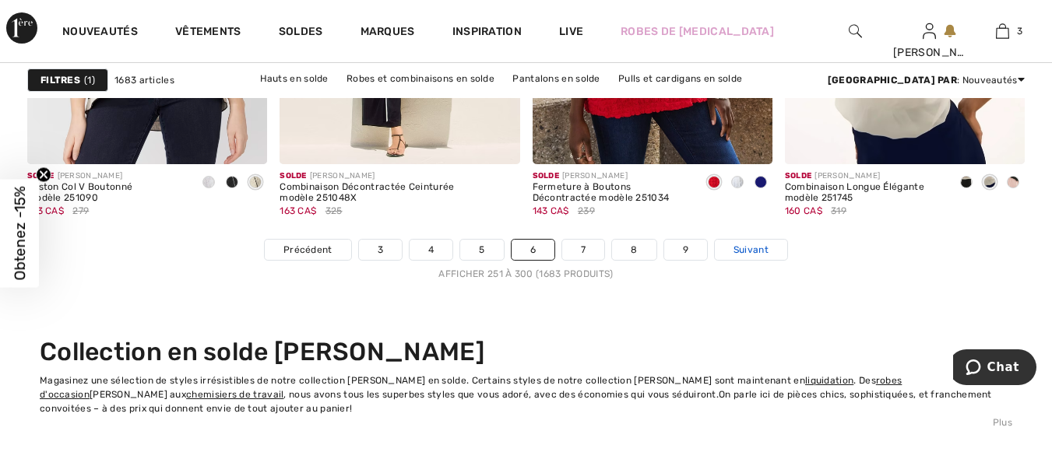
click at [744, 246] on span "Suivant" at bounding box center [750, 250] width 35 height 14
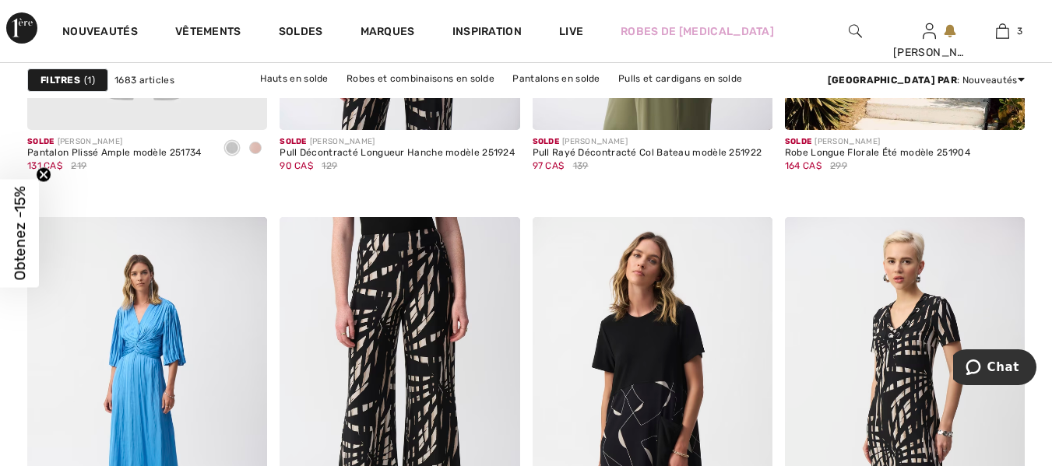
scroll to position [6627, 0]
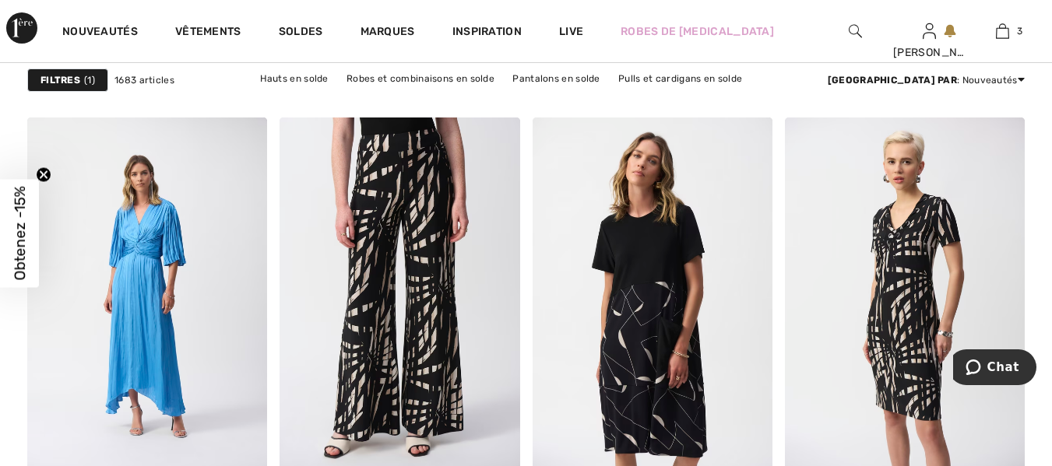
drag, startPoint x: 1057, startPoint y: 222, endPoint x: 54, endPoint y: 34, distance: 1020.8
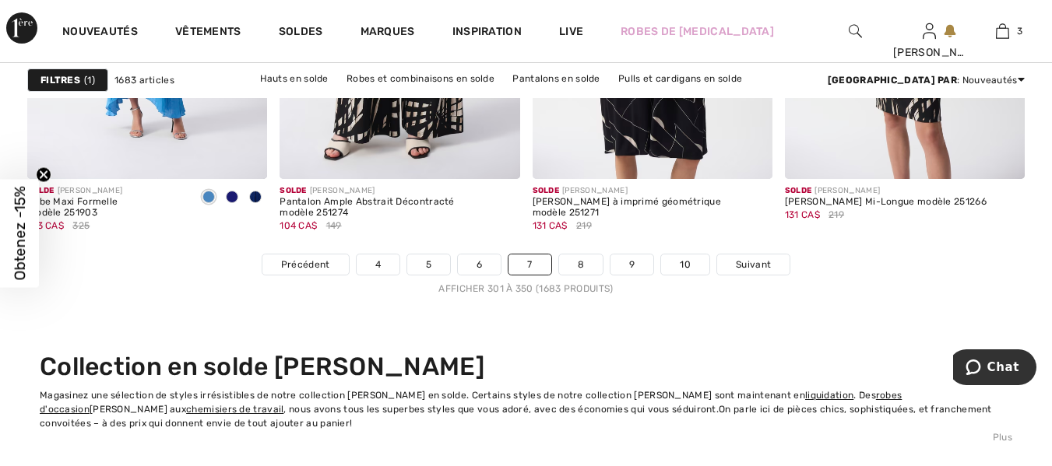
scroll to position [6982, 0]
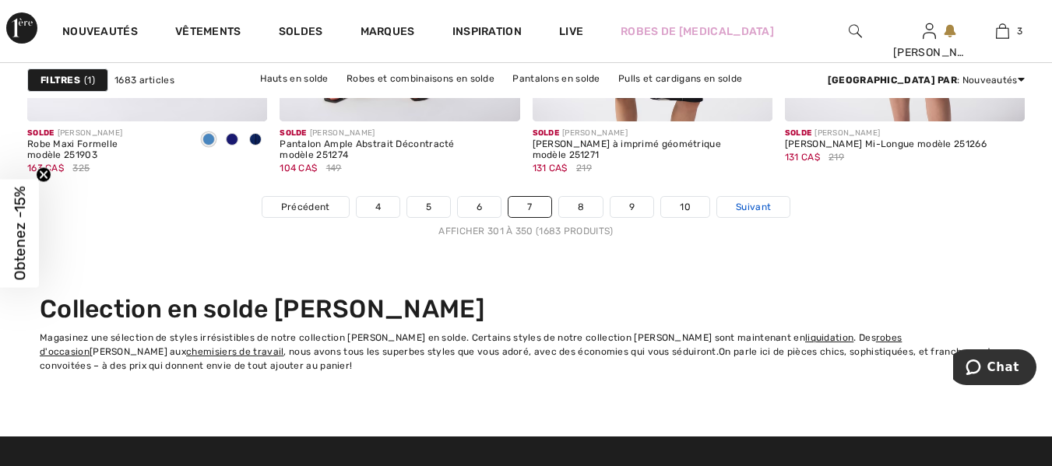
click at [748, 206] on span "Suivant" at bounding box center [753, 207] width 35 height 14
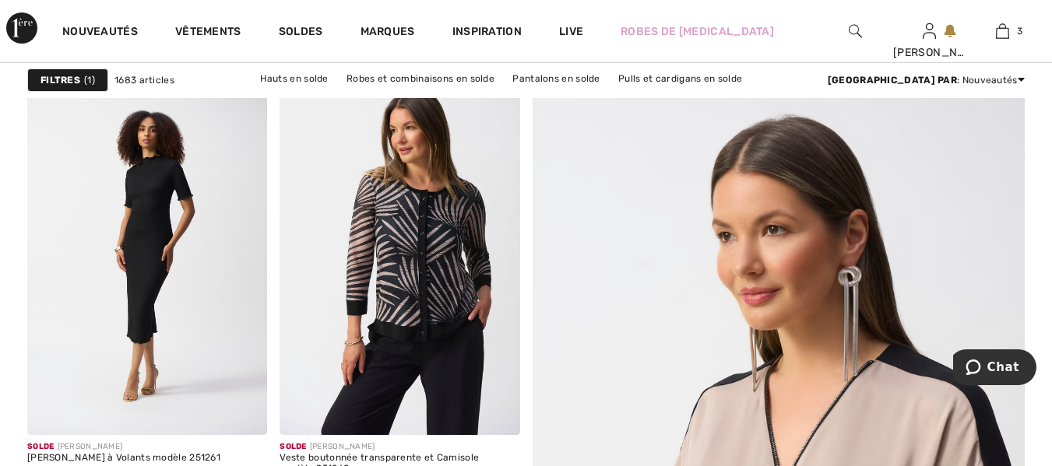
checkbox input "true"
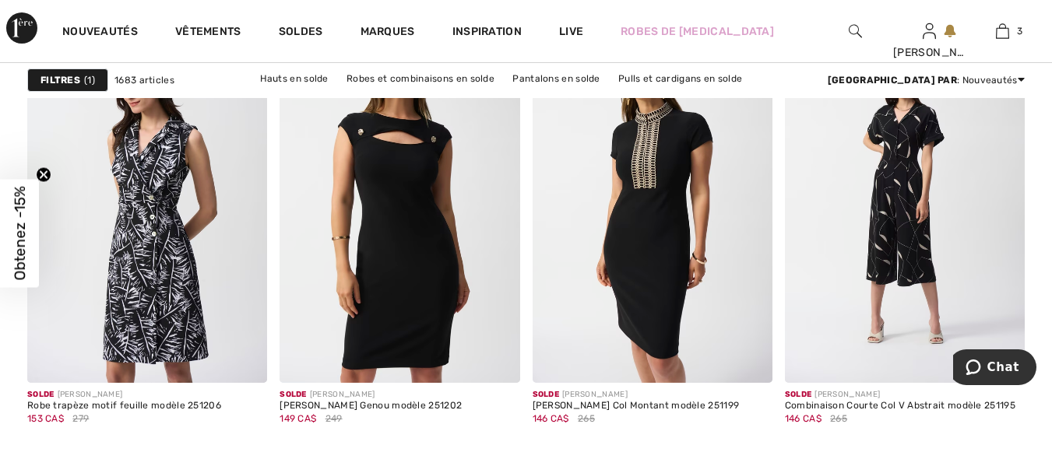
scroll to position [1593, 0]
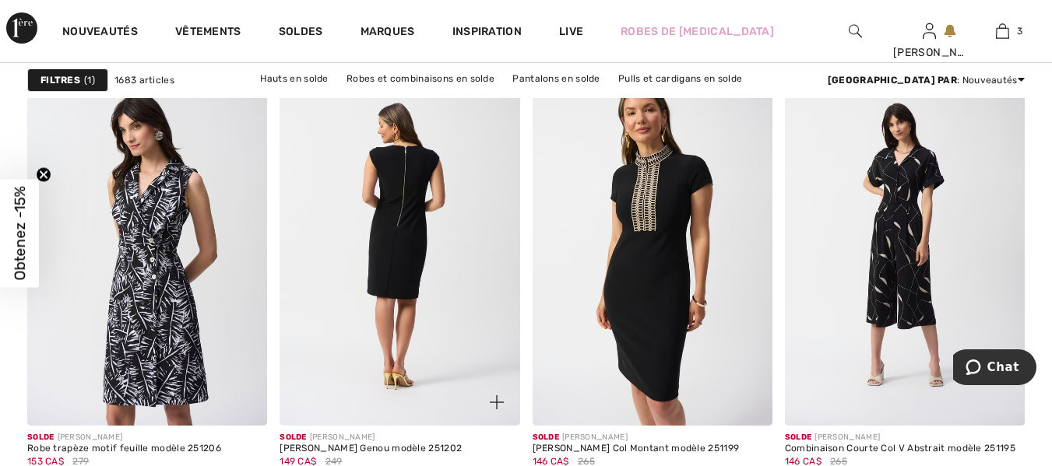
click at [429, 219] on img at bounding box center [399, 246] width 240 height 360
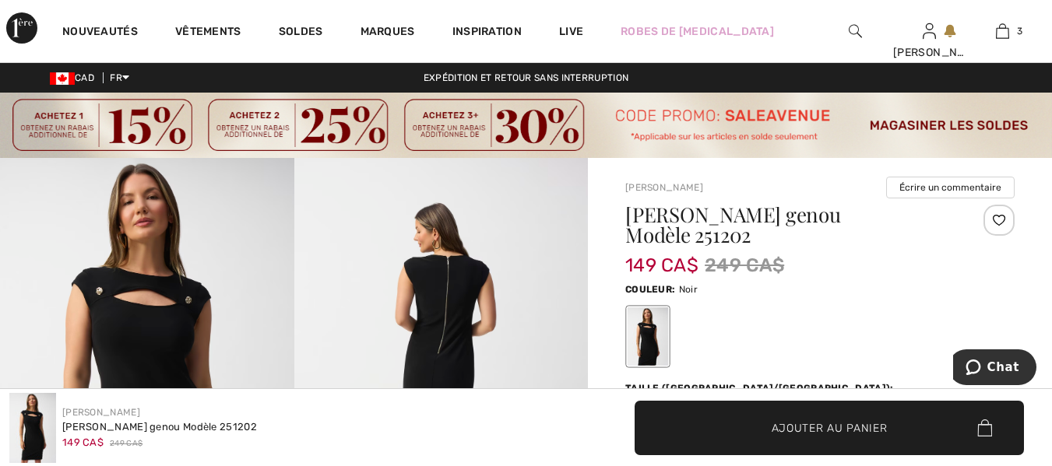
click at [437, 299] on img at bounding box center [441, 378] width 294 height 441
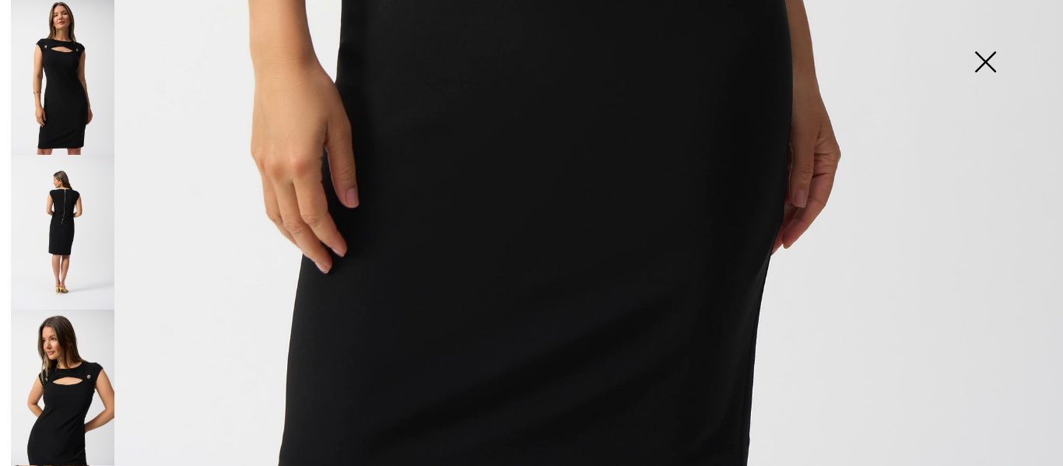
scroll to position [1109, 0]
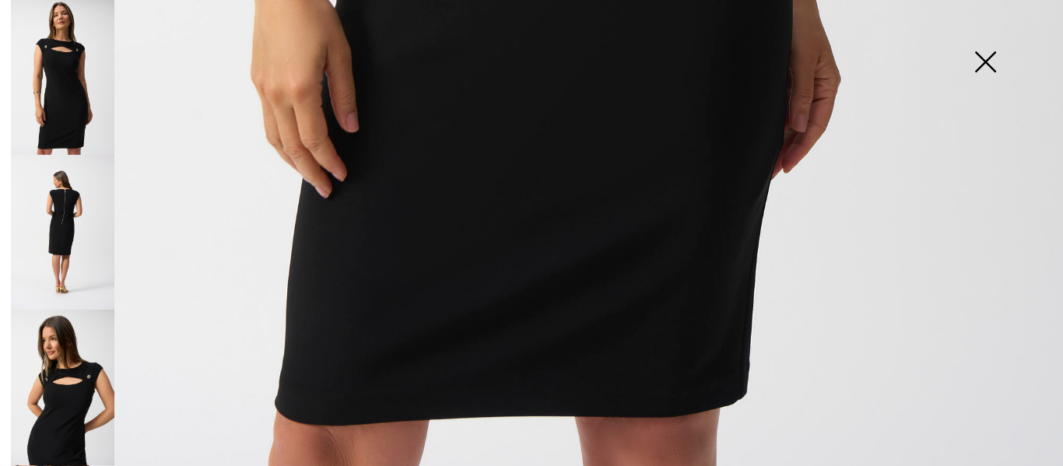
click at [76, 212] on img at bounding box center [63, 232] width 104 height 155
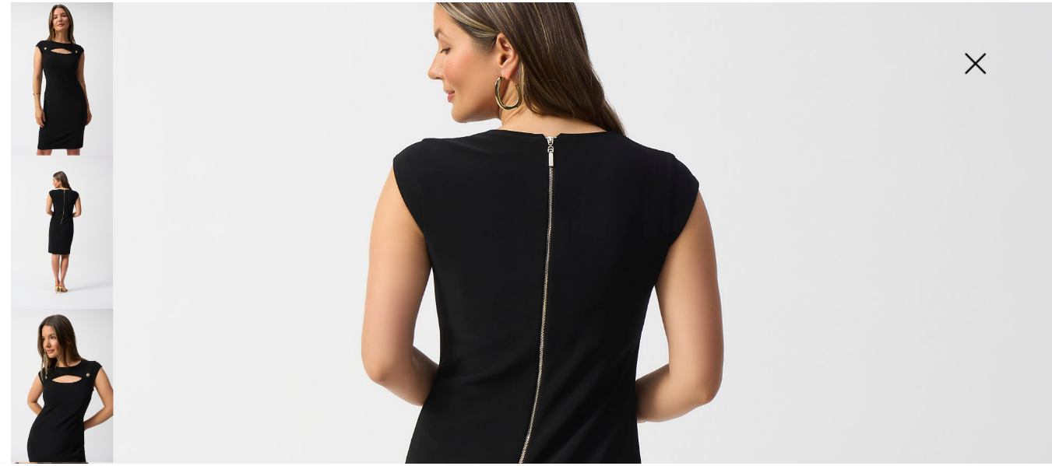
scroll to position [196, 0]
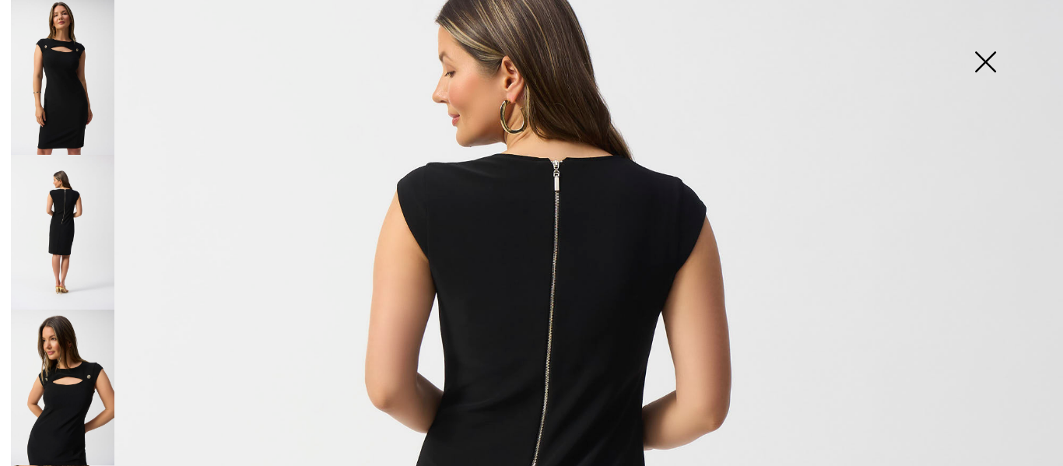
click at [986, 57] on img at bounding box center [986, 63] width 78 height 80
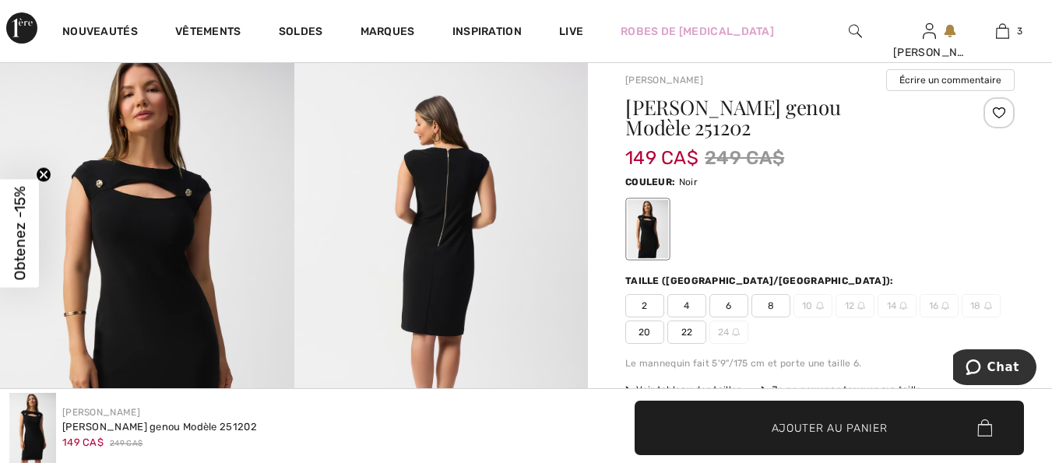
scroll to position [114, 0]
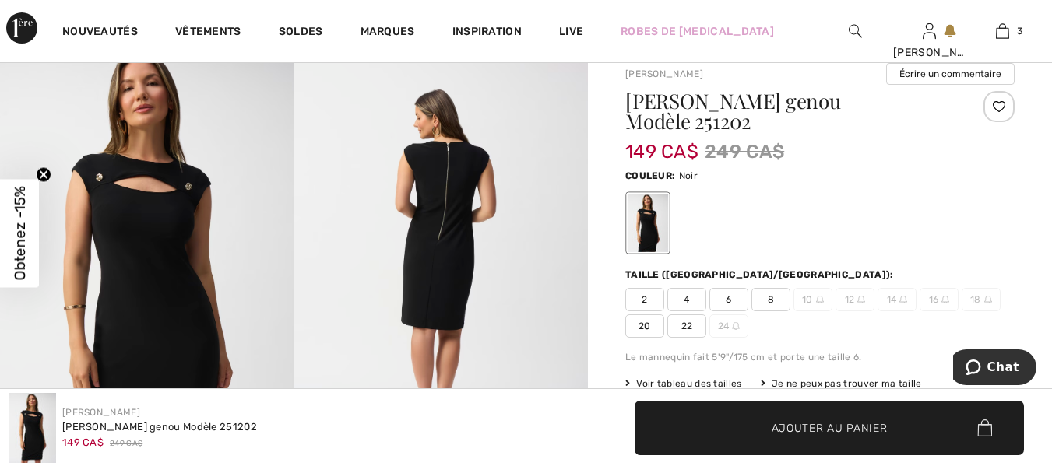
click at [778, 288] on span "8" at bounding box center [770, 299] width 39 height 23
click at [804, 414] on span "✔ Ajouté au panier Ajouter au panier" at bounding box center [828, 428] width 389 height 54
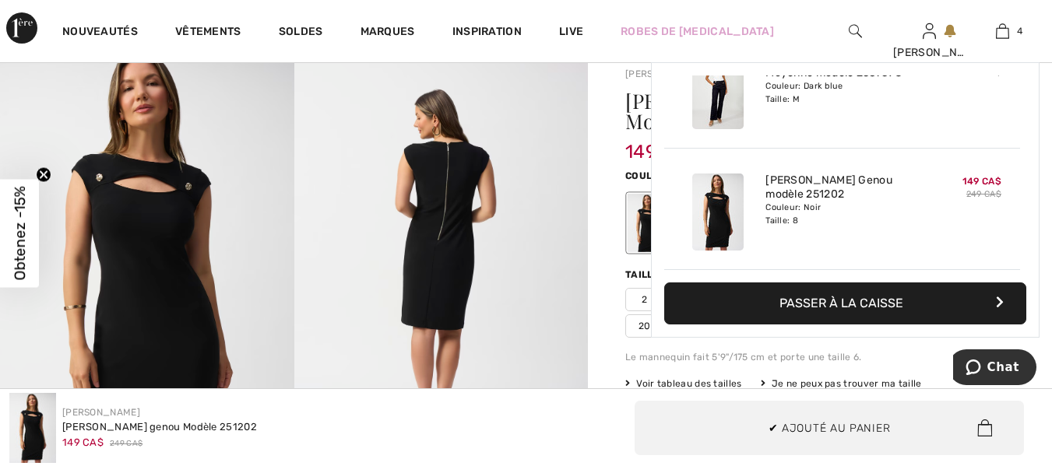
scroll to position [291, 0]
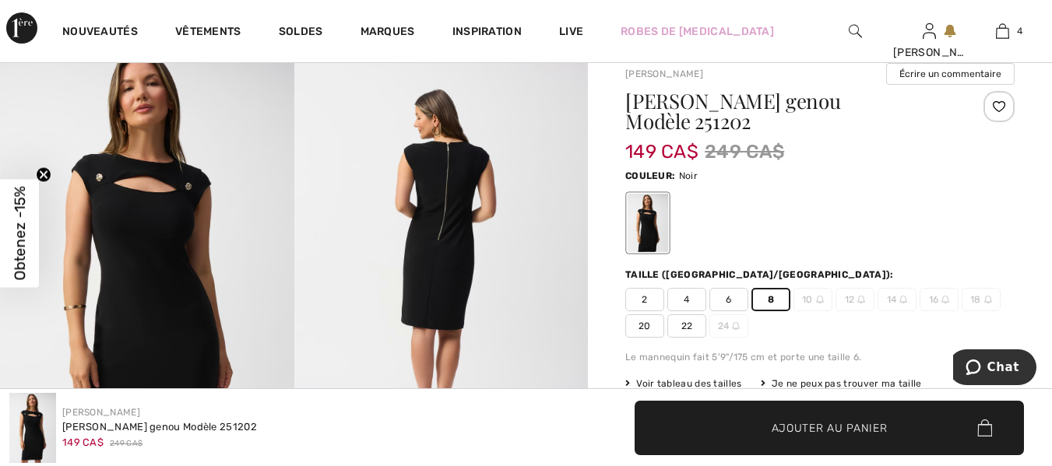
click at [459, 211] on img at bounding box center [441, 264] width 294 height 441
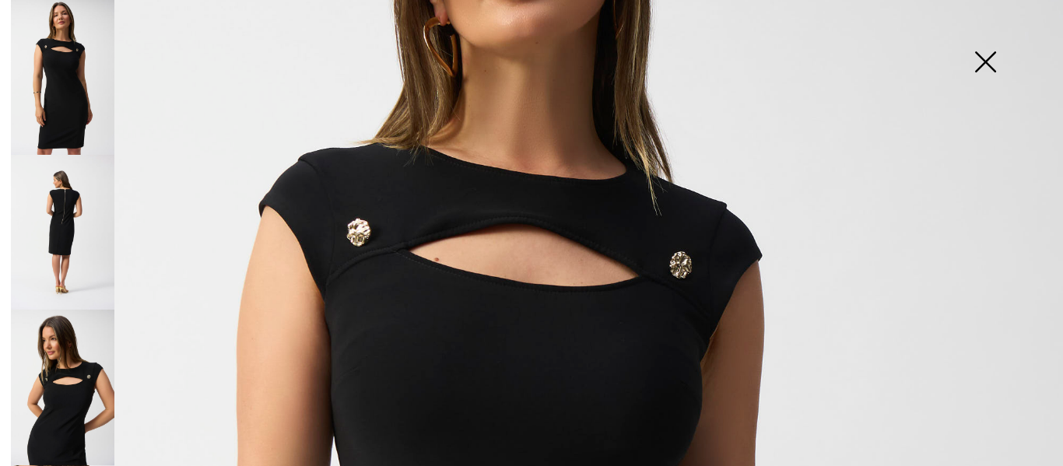
scroll to position [241, 0]
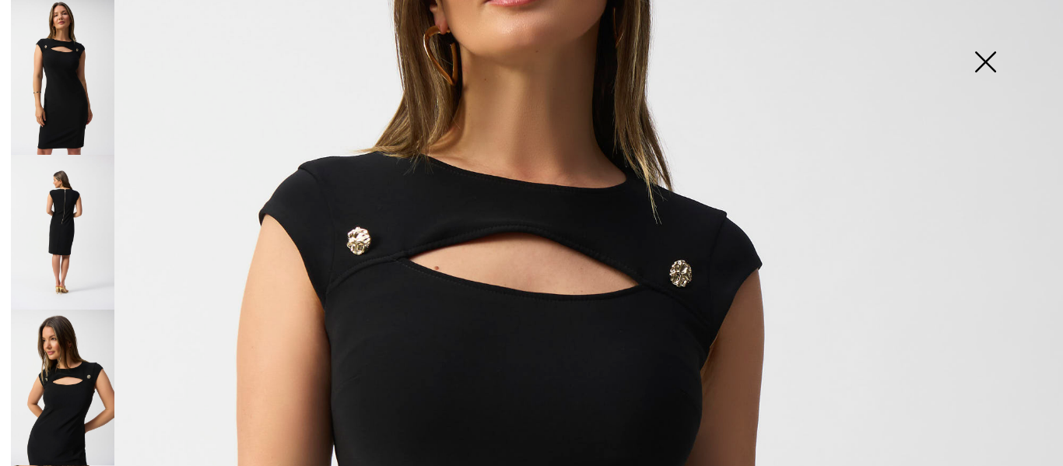
click at [62, 196] on img at bounding box center [63, 232] width 104 height 155
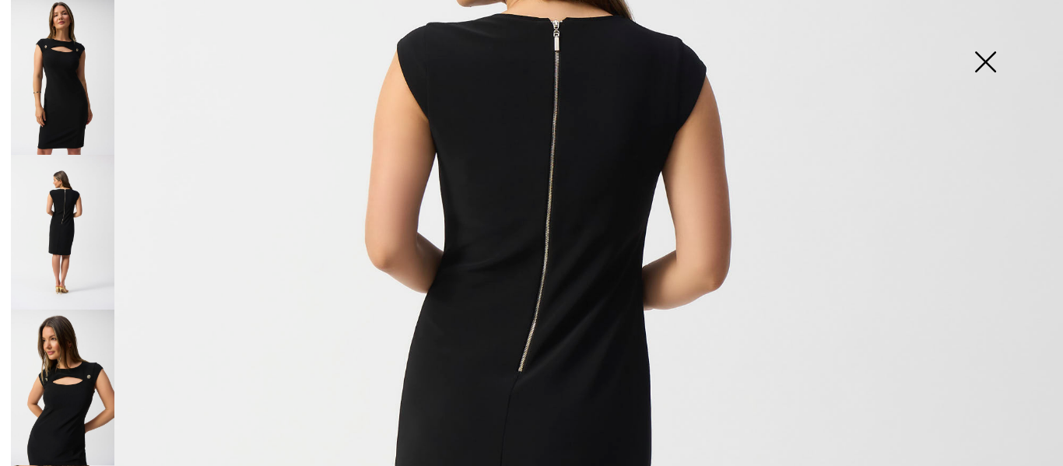
scroll to position [308, 0]
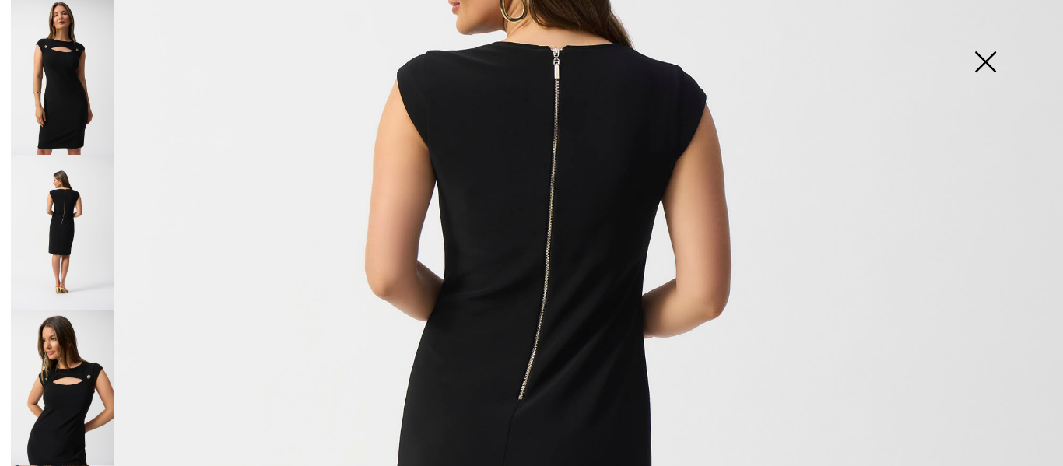
click at [985, 59] on img at bounding box center [986, 63] width 78 height 80
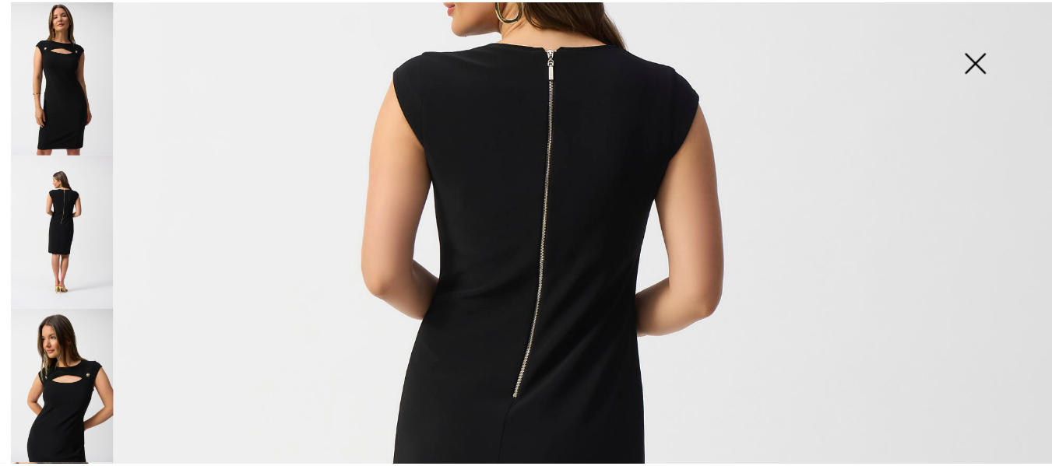
scroll to position [114, 0]
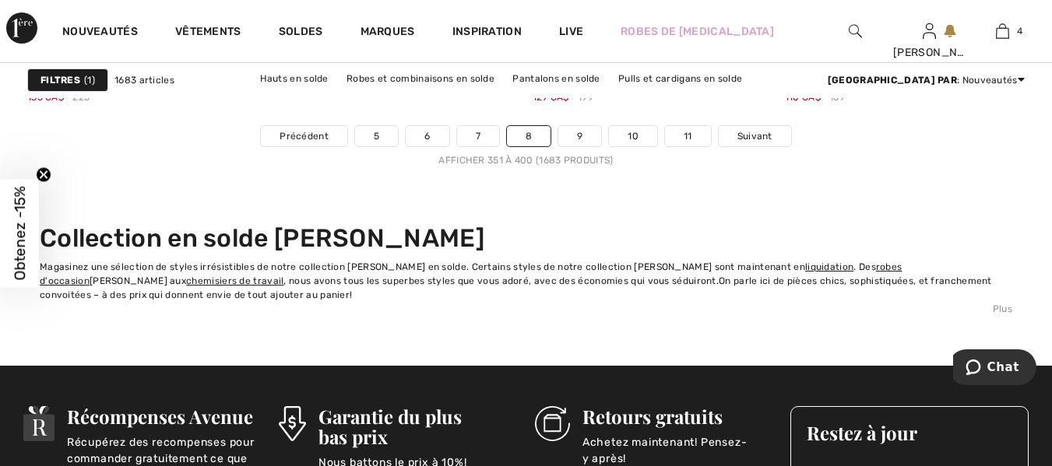
scroll to position [7010, 0]
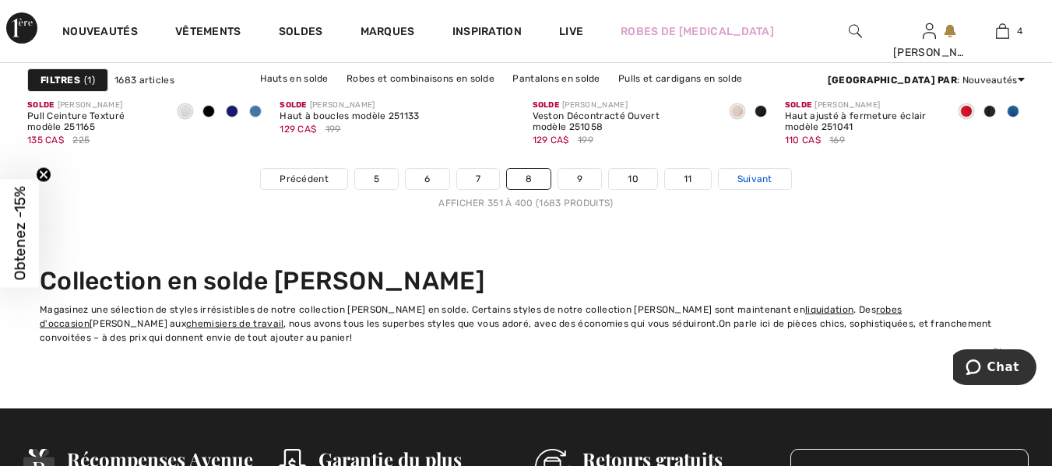
click at [756, 178] on span "Suivant" at bounding box center [754, 179] width 35 height 14
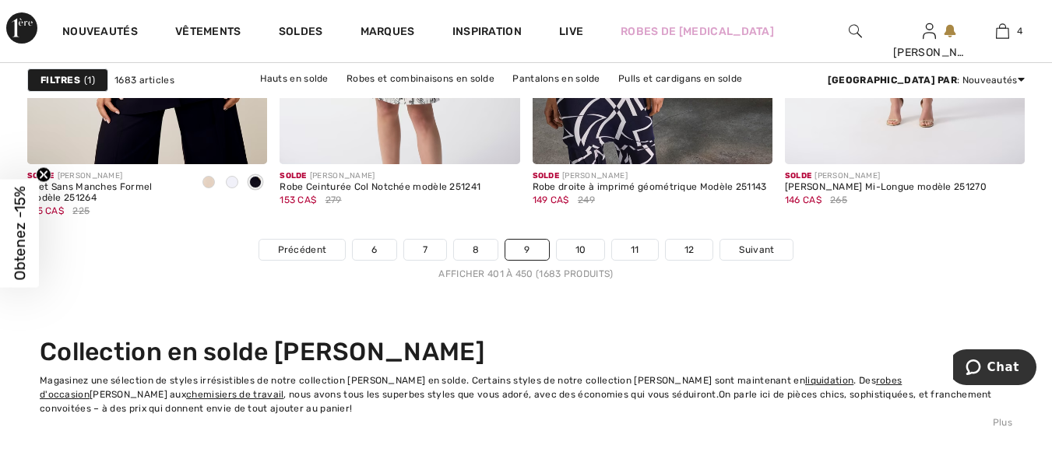
scroll to position [6826, 0]
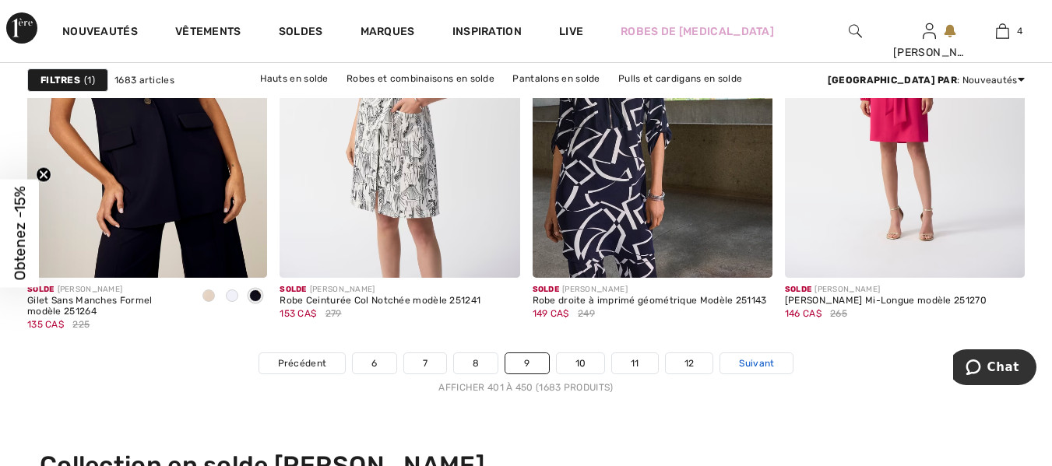
click at [757, 364] on span "Suivant" at bounding box center [756, 364] width 35 height 14
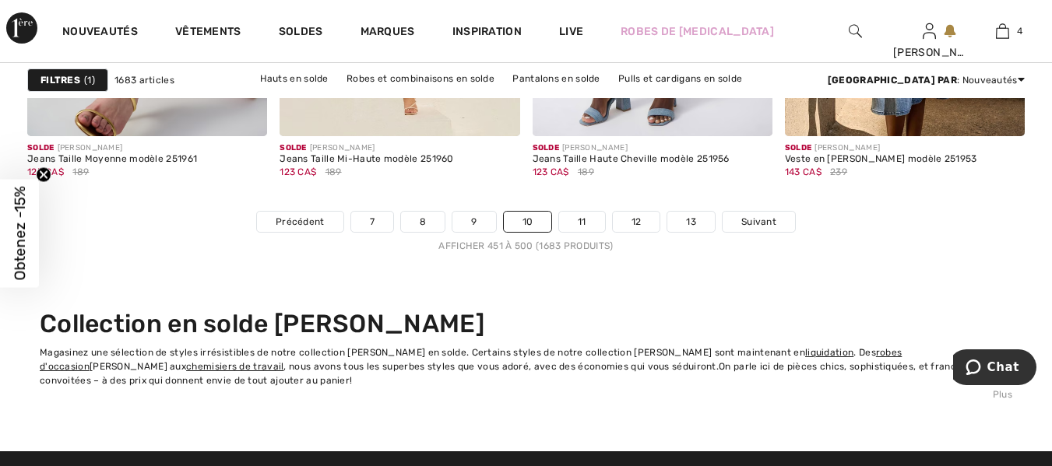
scroll to position [6954, 0]
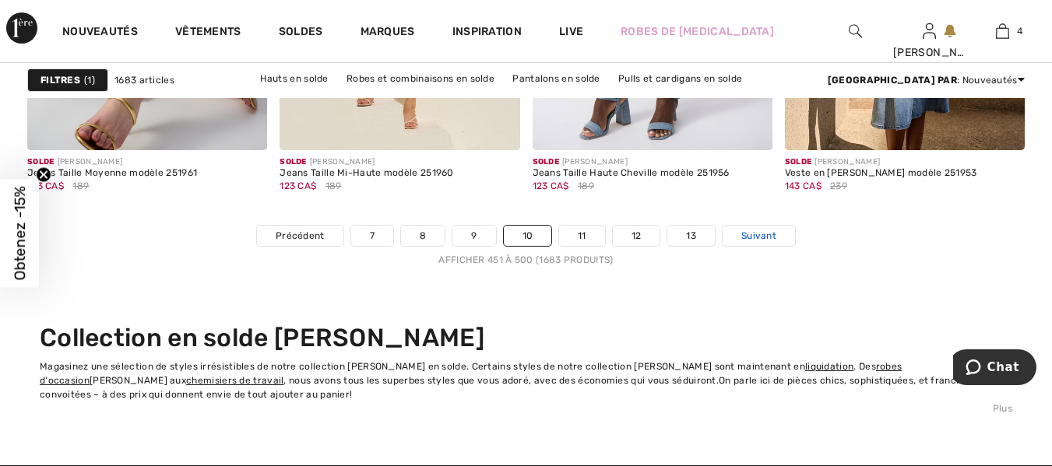
click at [763, 243] on span "Suivant" at bounding box center [758, 236] width 35 height 14
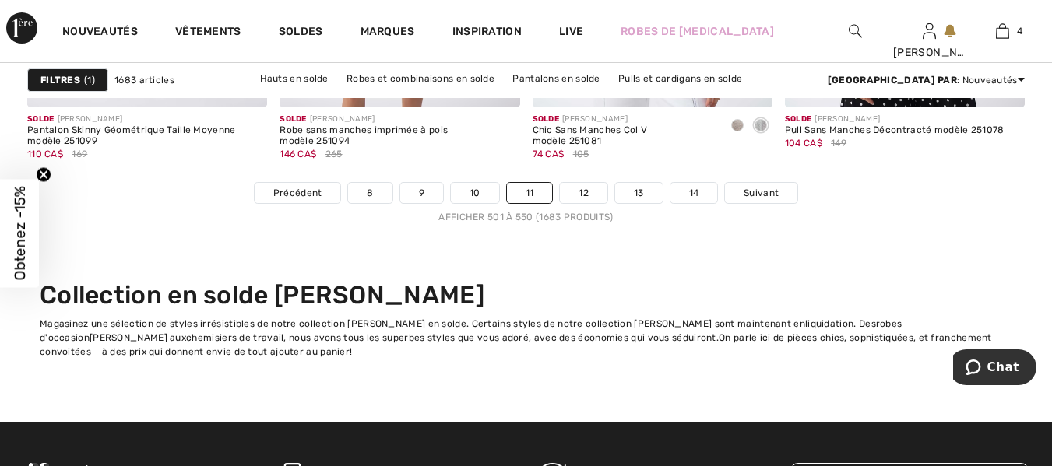
scroll to position [6982, 0]
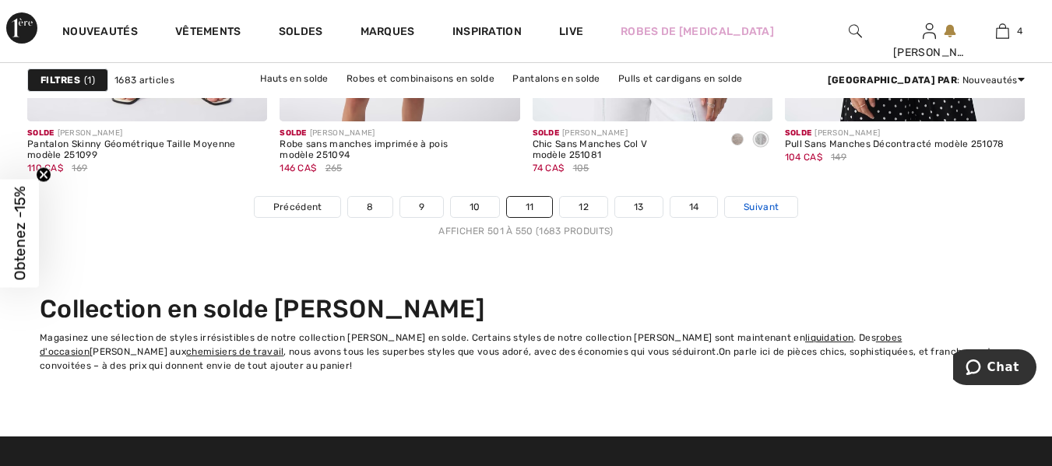
click at [768, 214] on span "Suivant" at bounding box center [760, 207] width 35 height 14
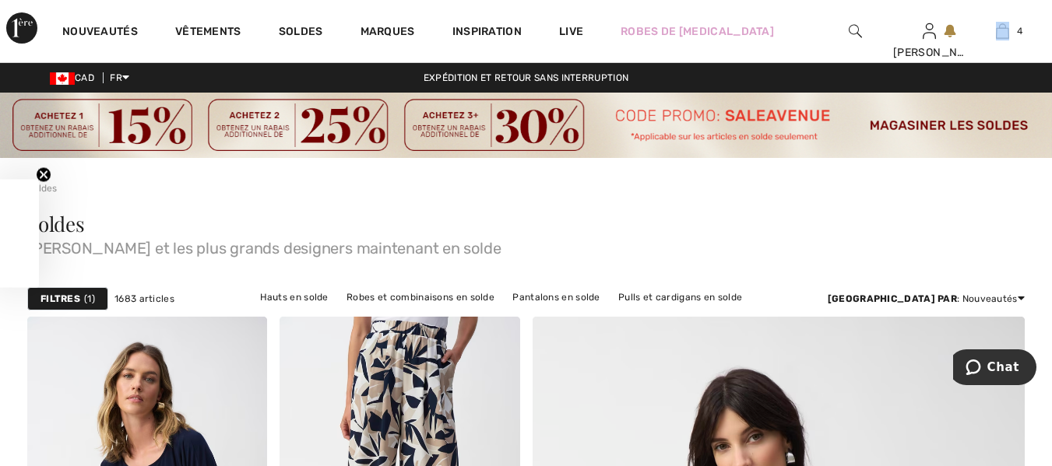
drag, startPoint x: 1048, startPoint y: 23, endPoint x: 1057, endPoint y: 27, distance: 10.1
click at [1051, 27] on html "Nous respectons votre vie privée. Nous utilisons des cookies pour améliorer vot…" at bounding box center [526, 233] width 1052 height 466
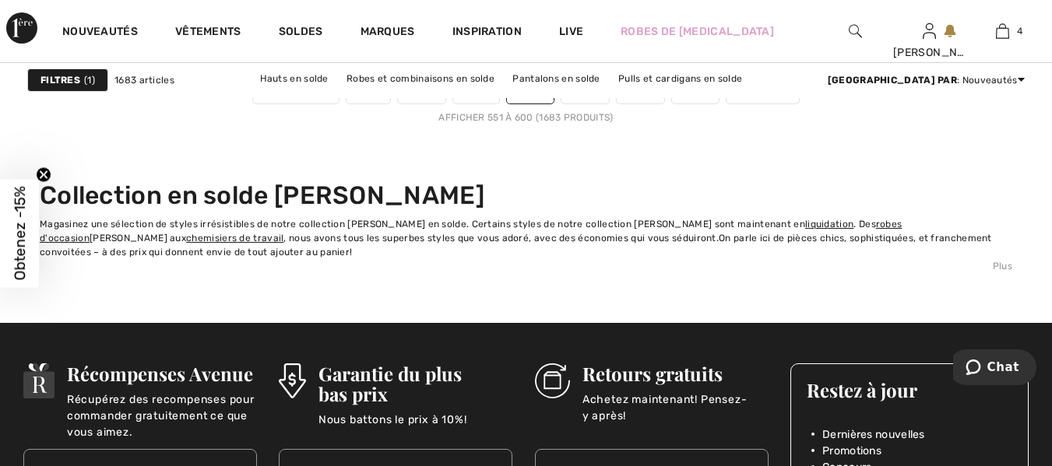
scroll to position [6911, 0]
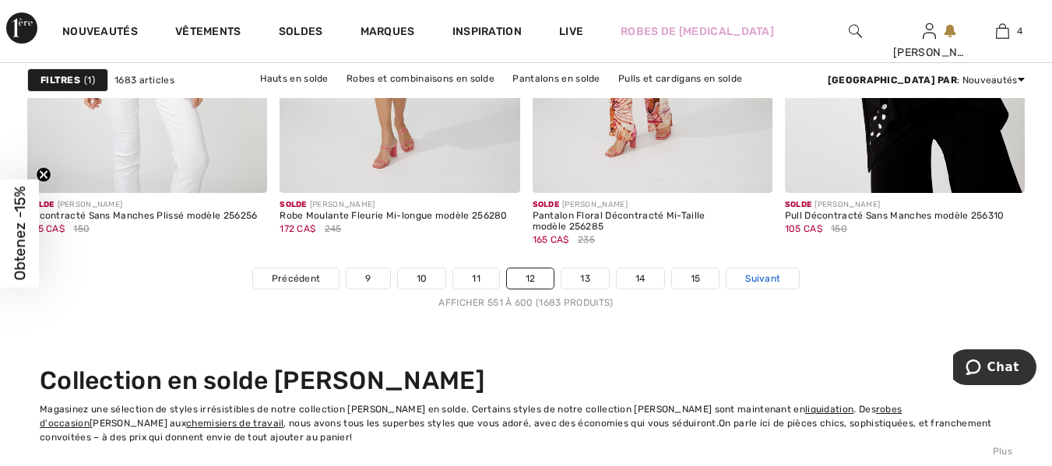
click at [767, 277] on span "Suivant" at bounding box center [762, 279] width 35 height 14
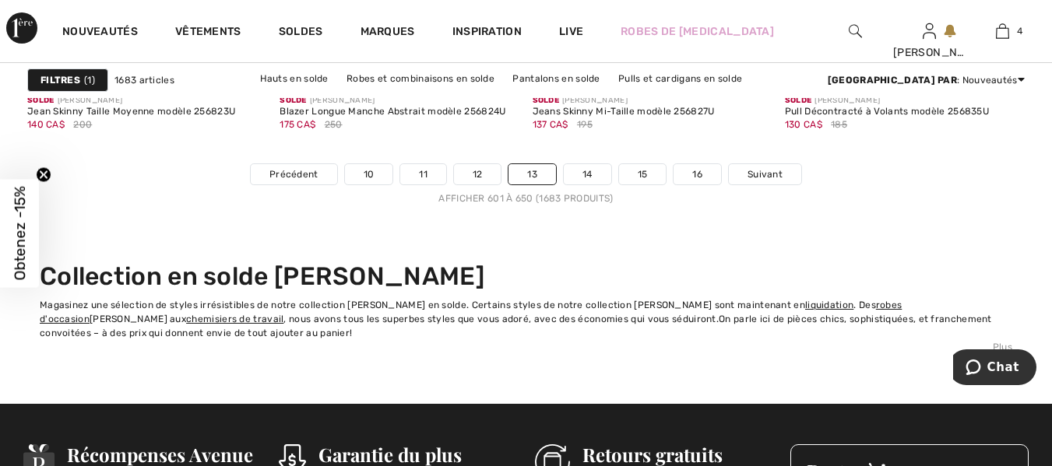
scroll to position [7086, 0]
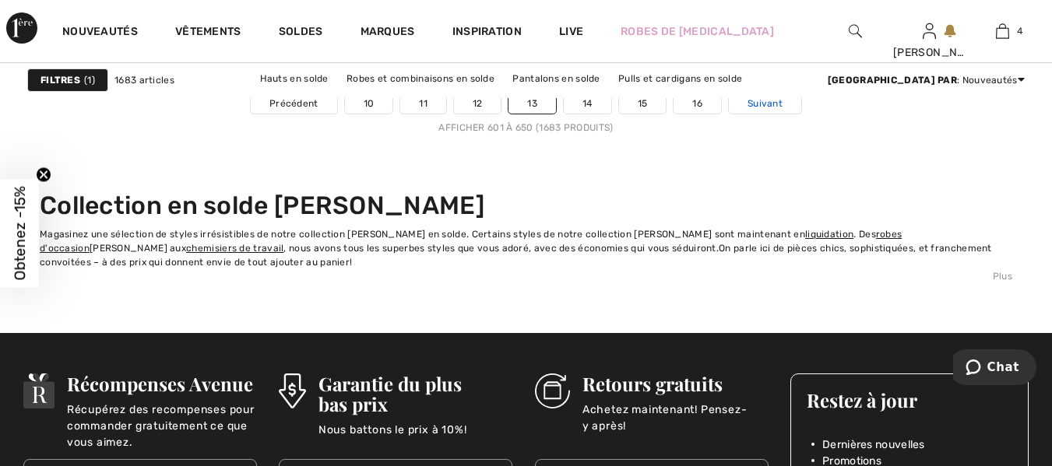
click at [774, 105] on span "Suivant" at bounding box center [764, 104] width 35 height 14
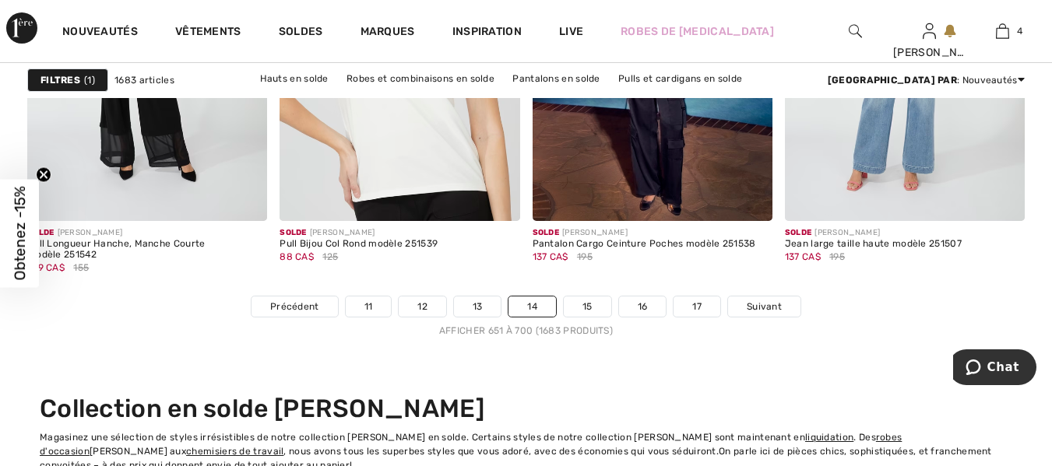
scroll to position [6783, 0]
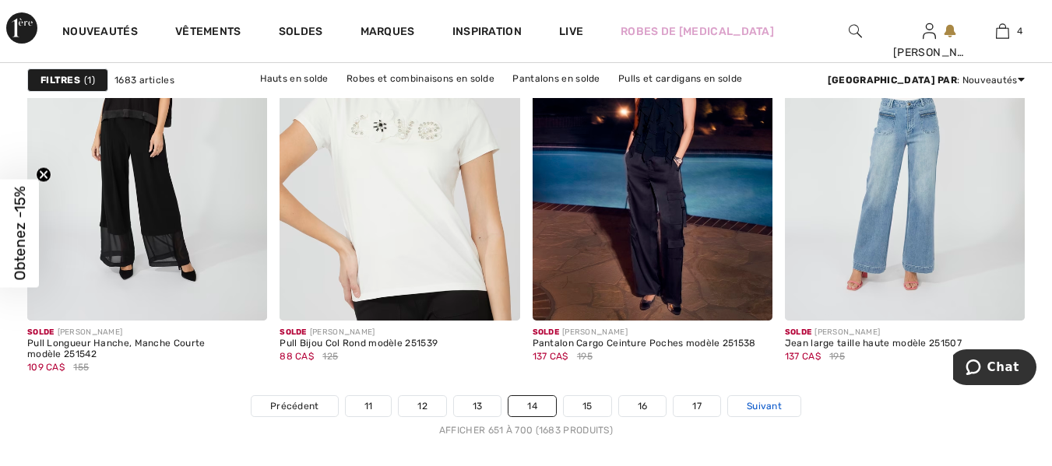
click at [773, 402] on span "Suivant" at bounding box center [763, 406] width 35 height 14
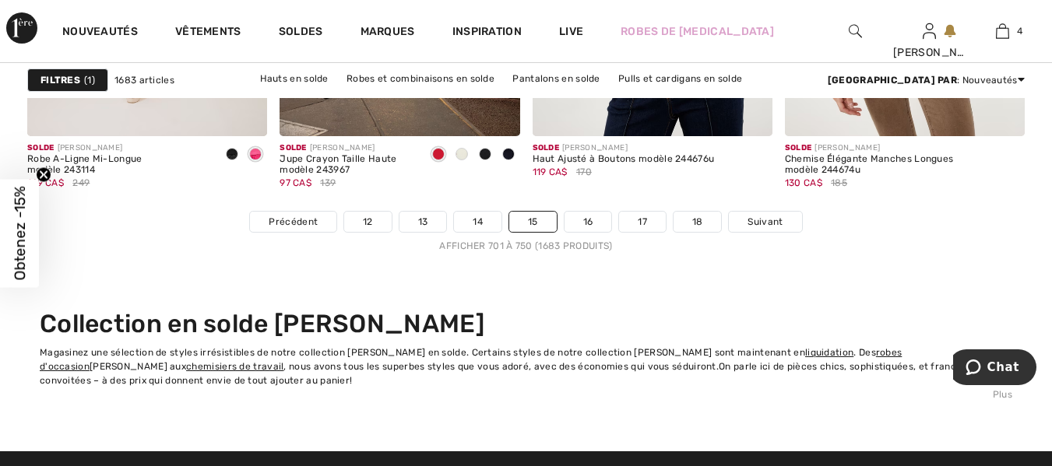
scroll to position [6939, 0]
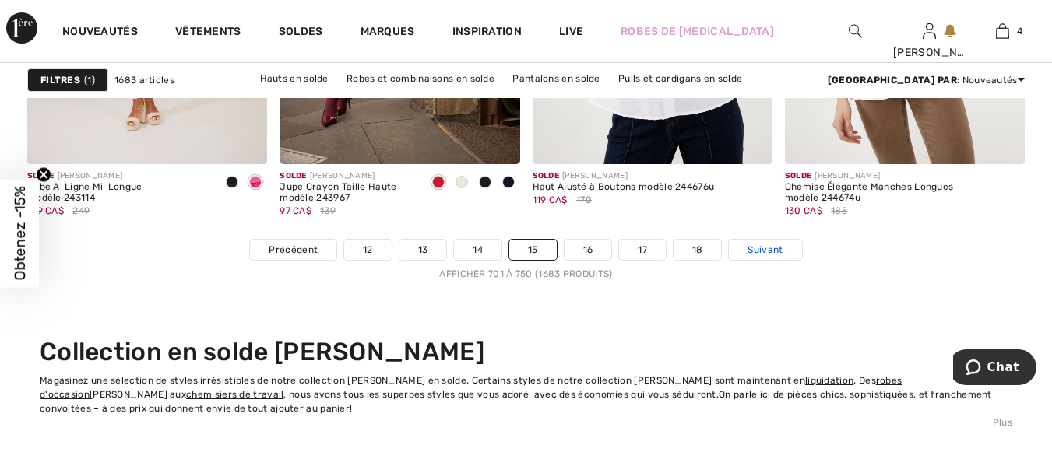
click at [776, 252] on span "Suivant" at bounding box center [764, 250] width 35 height 14
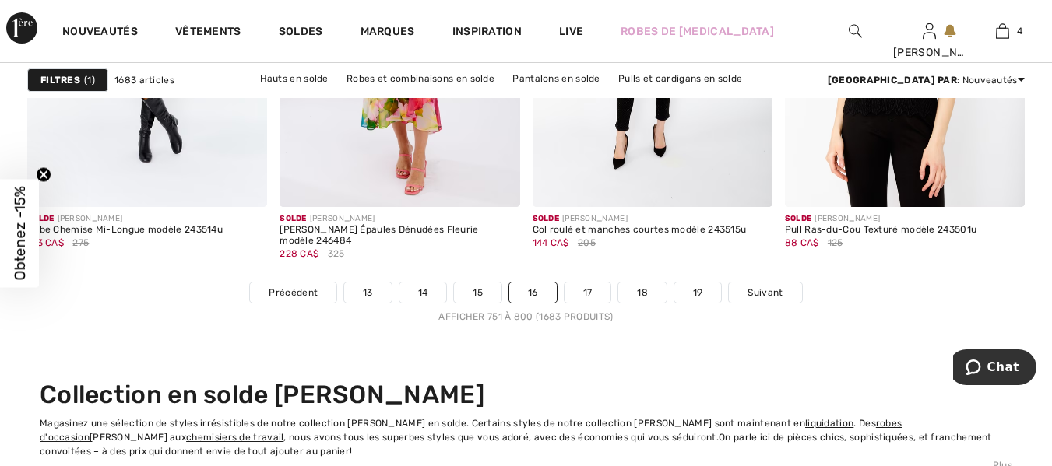
scroll to position [6868, 0]
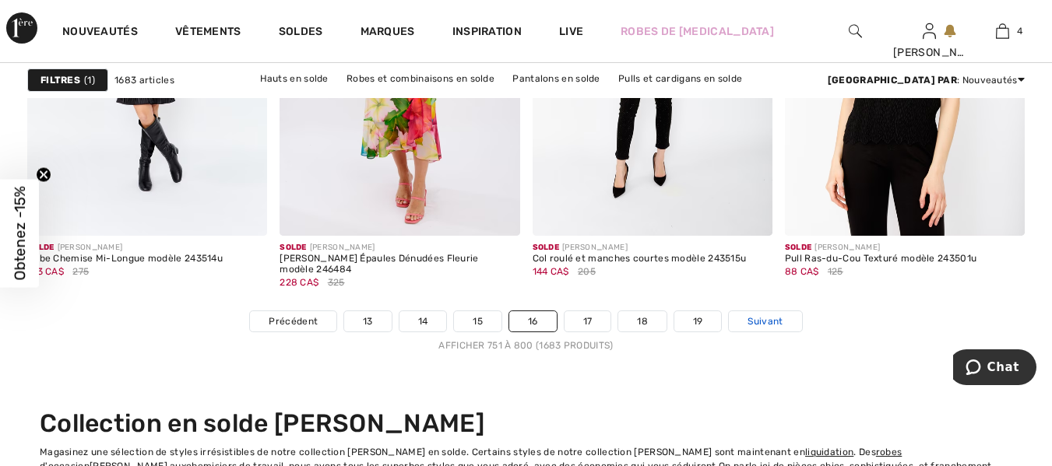
click at [749, 322] on span "Suivant" at bounding box center [764, 321] width 35 height 14
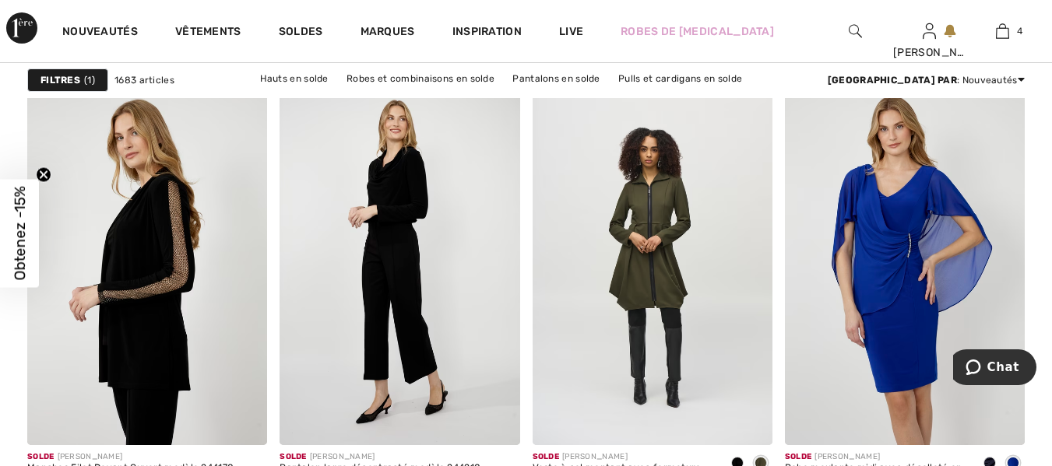
scroll to position [2773, 0]
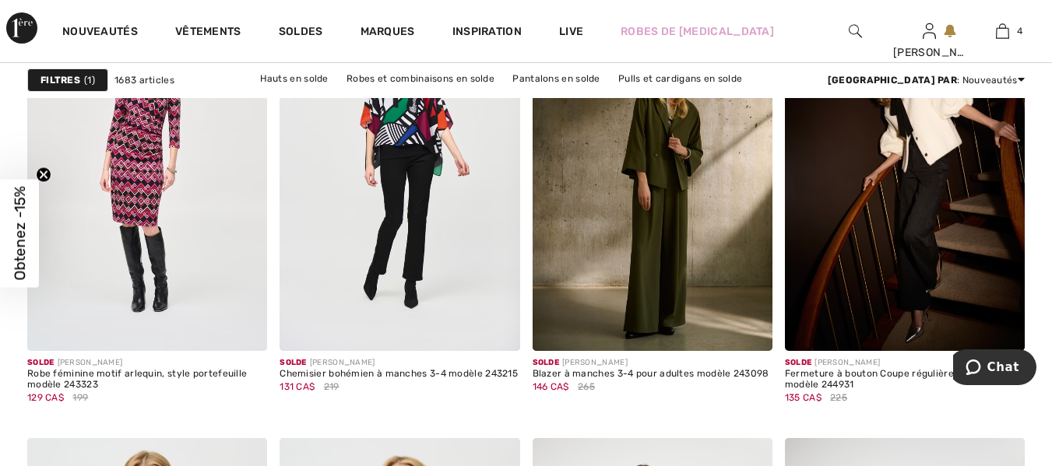
drag, startPoint x: 1059, startPoint y: 180, endPoint x: 54, endPoint y: 33, distance: 1014.9
